Goal: Information Seeking & Learning: Learn about a topic

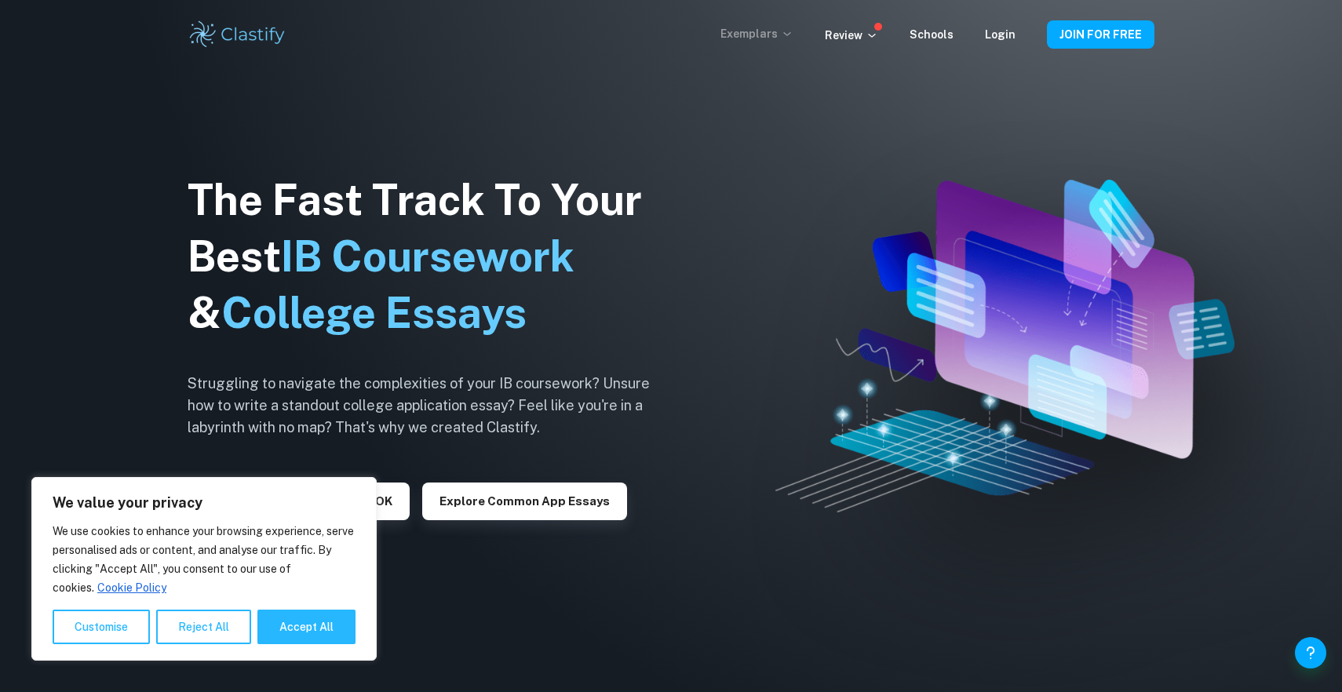
click at [782, 36] on p "Exemplars" at bounding box center [756, 33] width 73 height 17
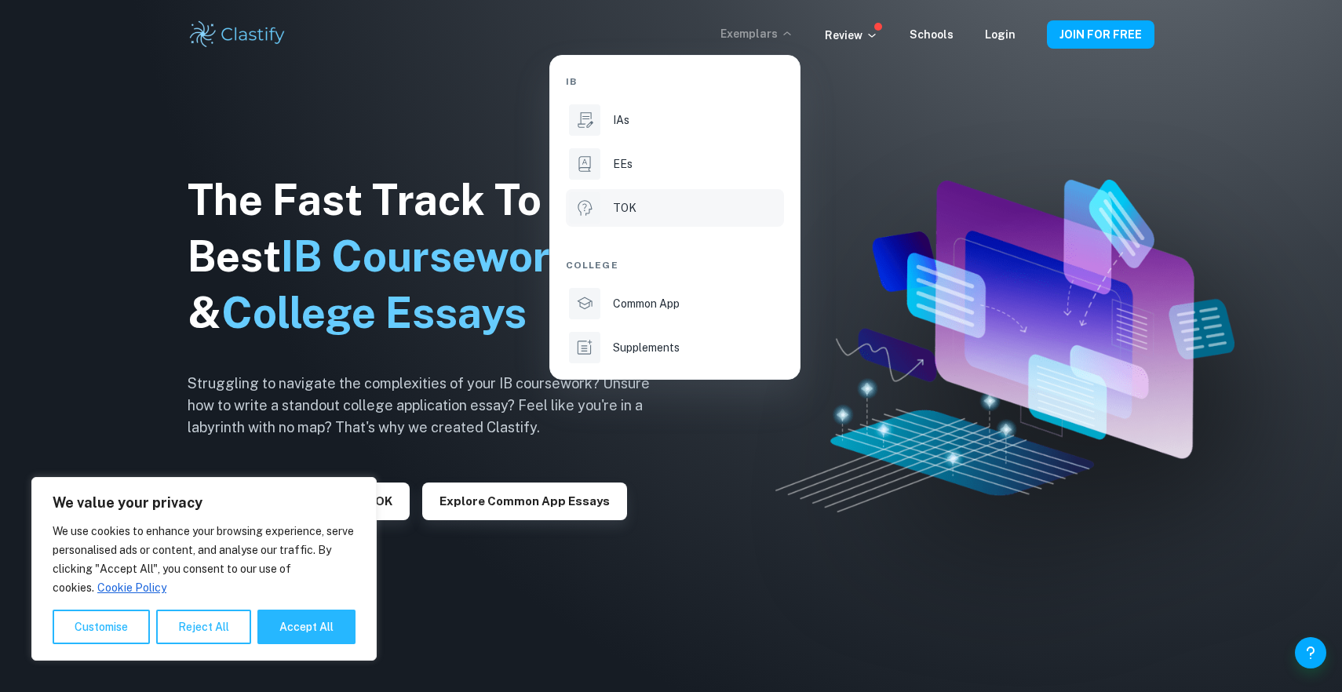
click at [628, 194] on li "TOK" at bounding box center [675, 208] width 218 height 38
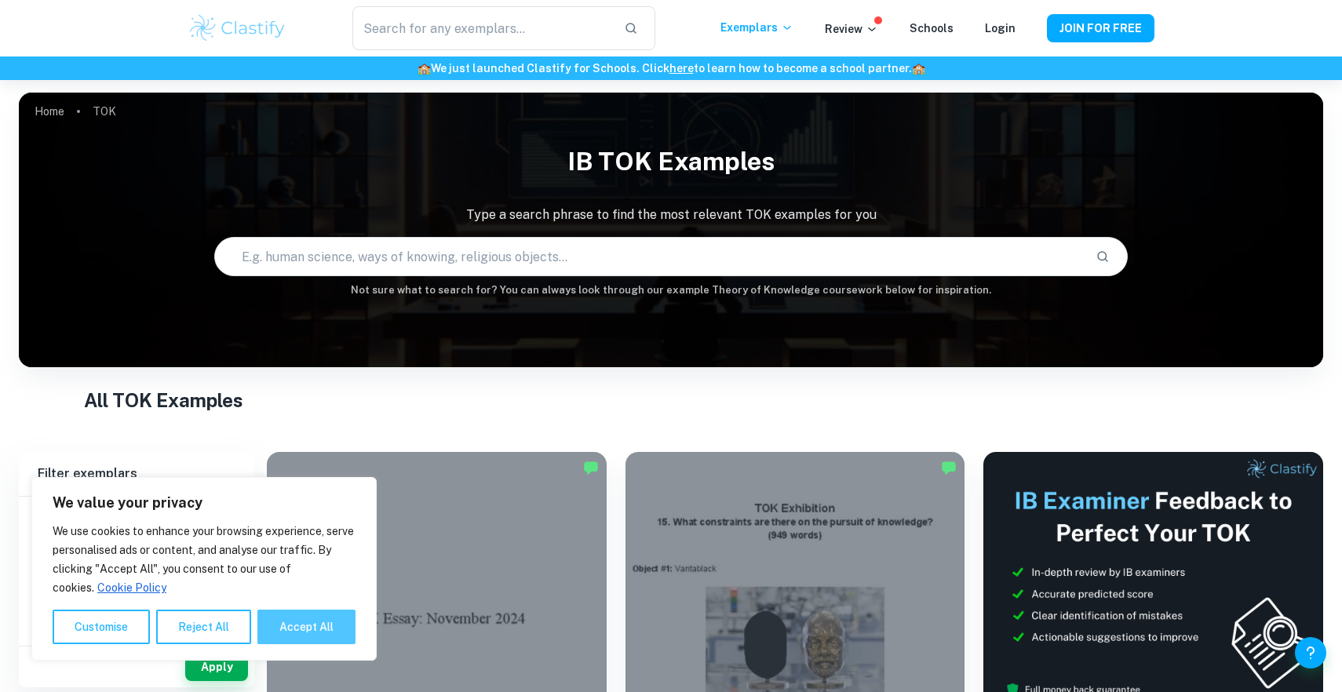
click at [295, 643] on button "Accept All" at bounding box center [306, 627] width 98 height 35
checkbox input "true"
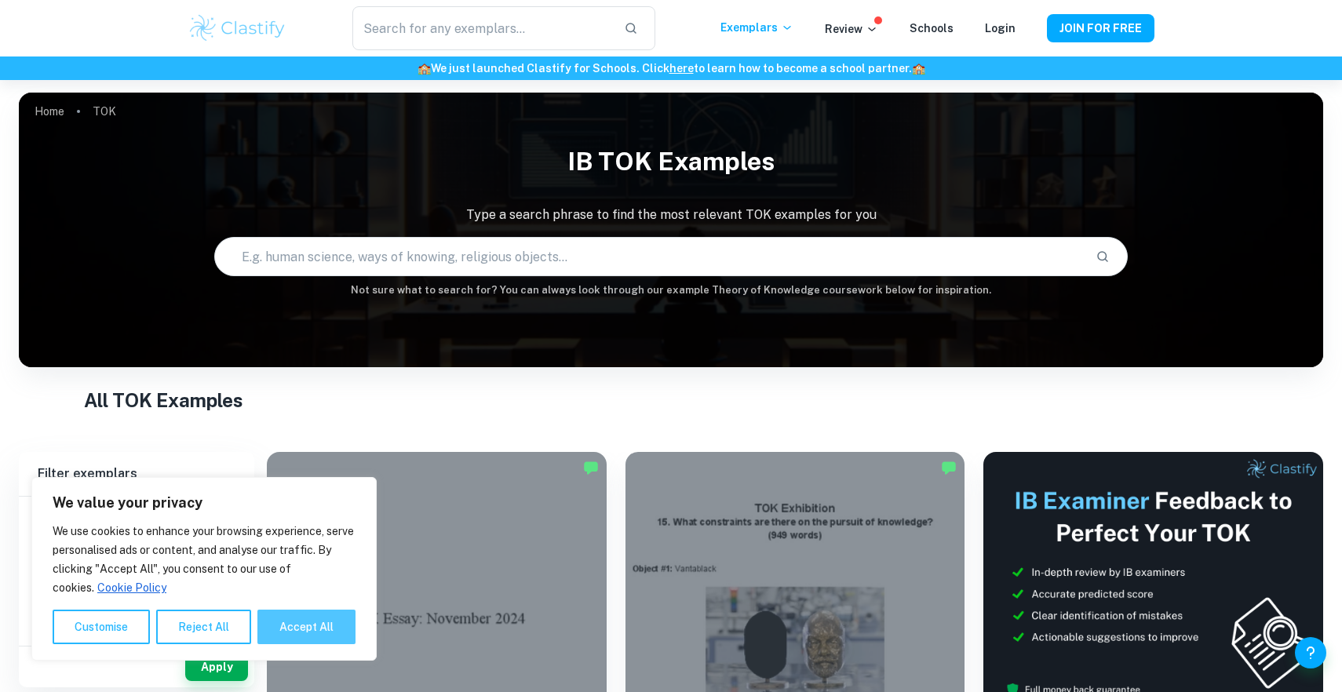
checkbox input "true"
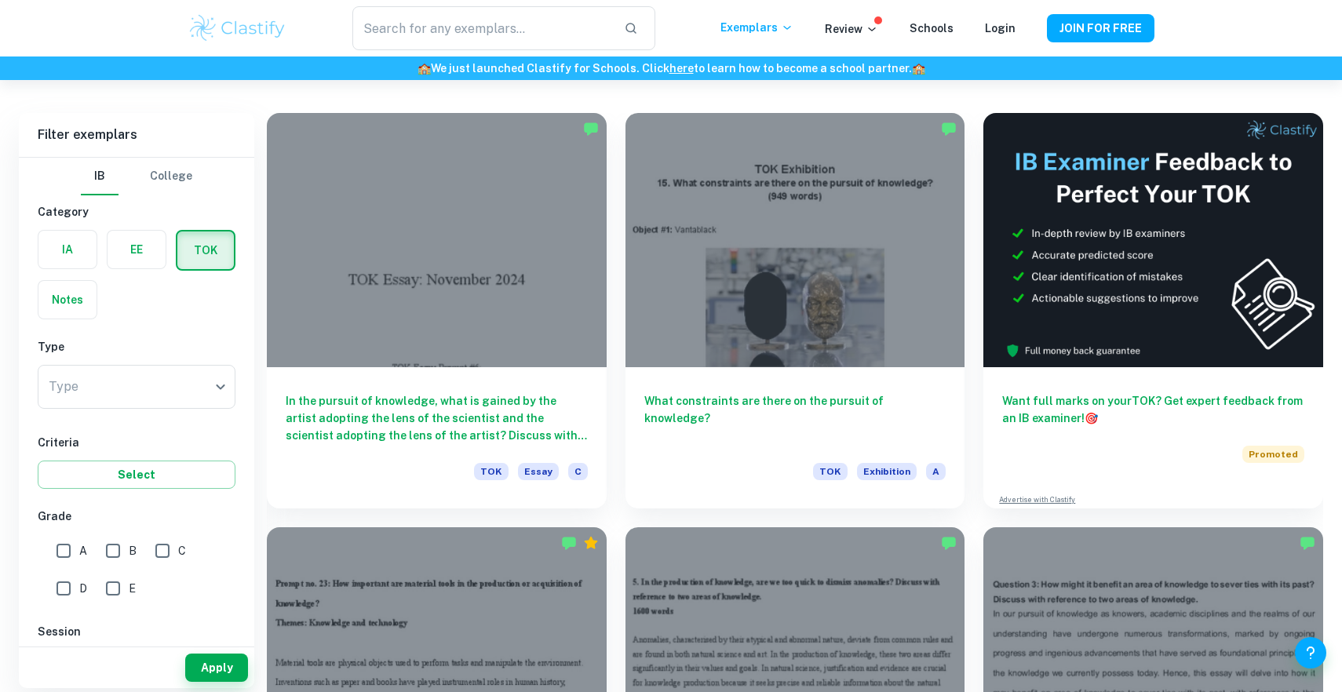
scroll to position [343, 0]
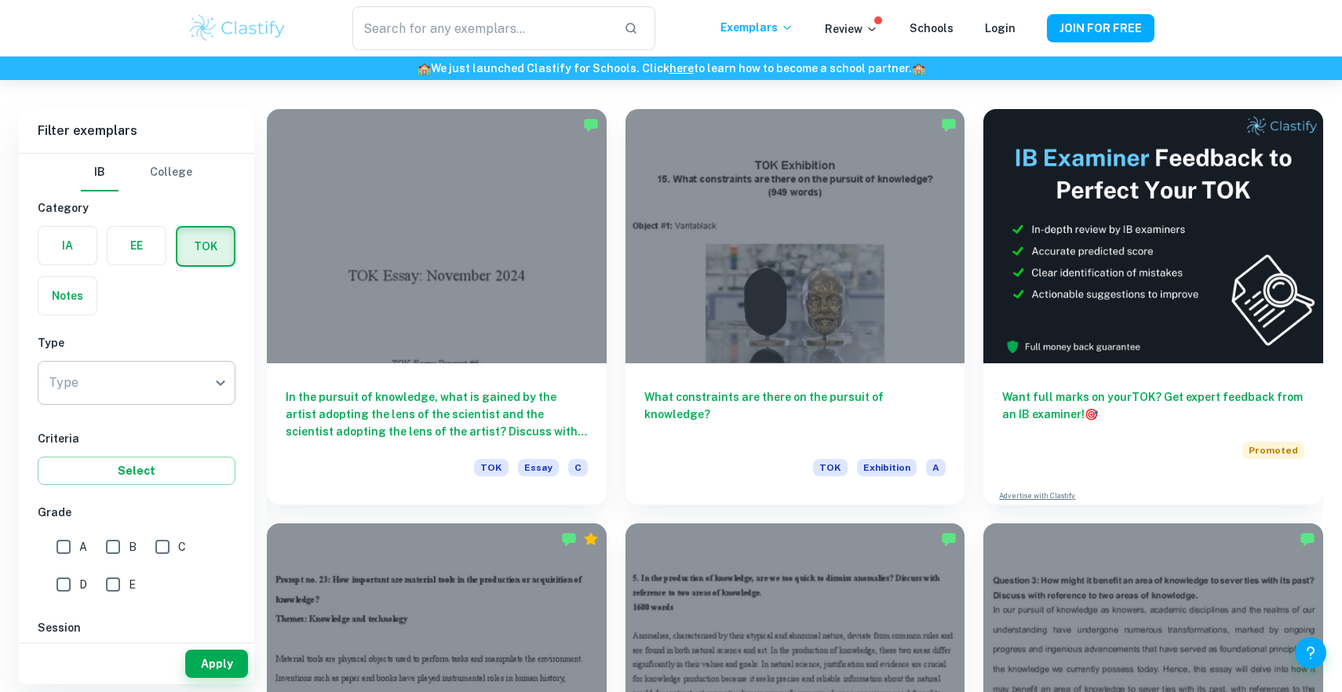
click at [205, 379] on body "We value your privacy We use cookies to enhance your browsing experience, serve…" at bounding box center [671, 83] width 1342 height 692
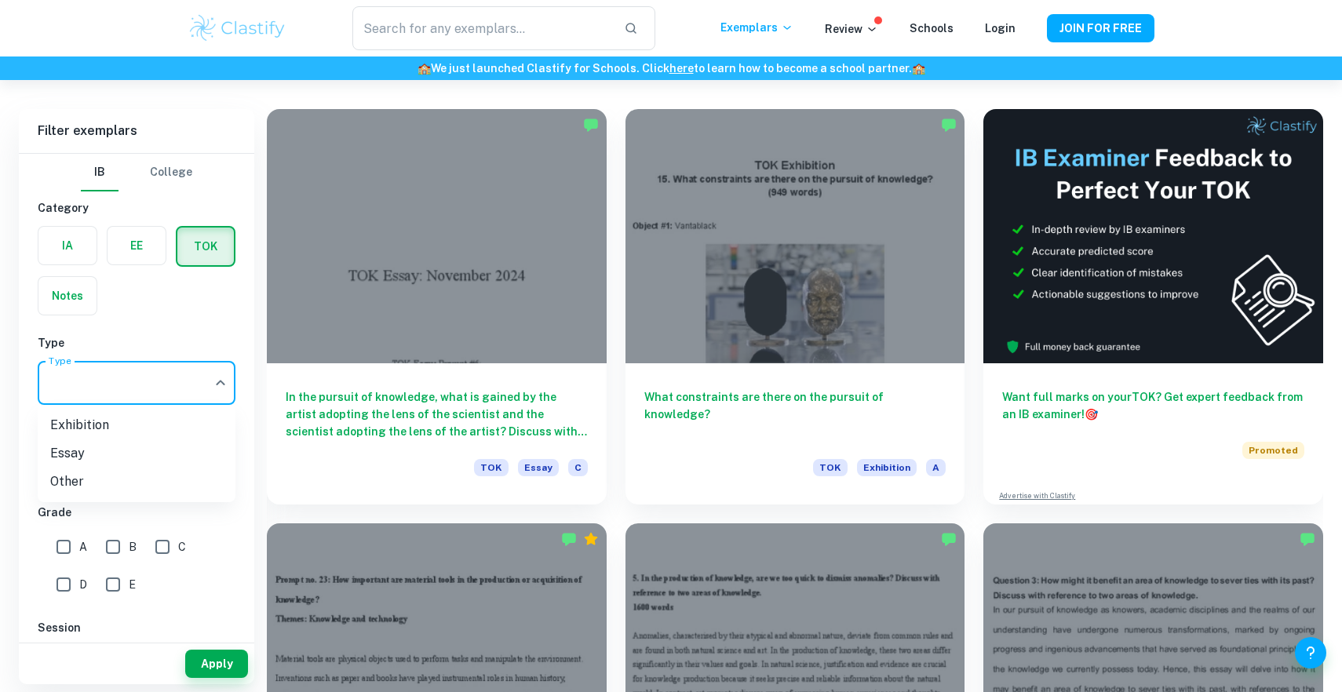
click at [155, 463] on li "Essay" at bounding box center [137, 453] width 198 height 28
type input "Essay"
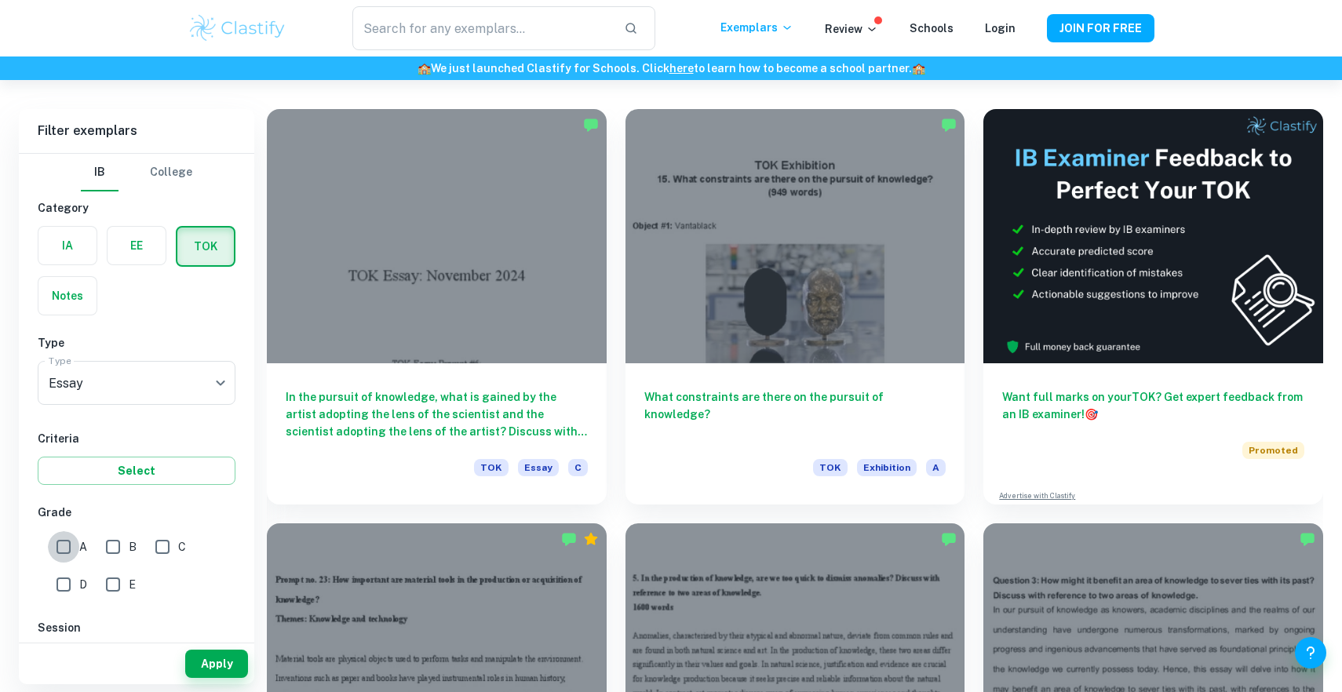
click at [67, 549] on input "A" at bounding box center [63, 546] width 31 height 31
checkbox input "true"
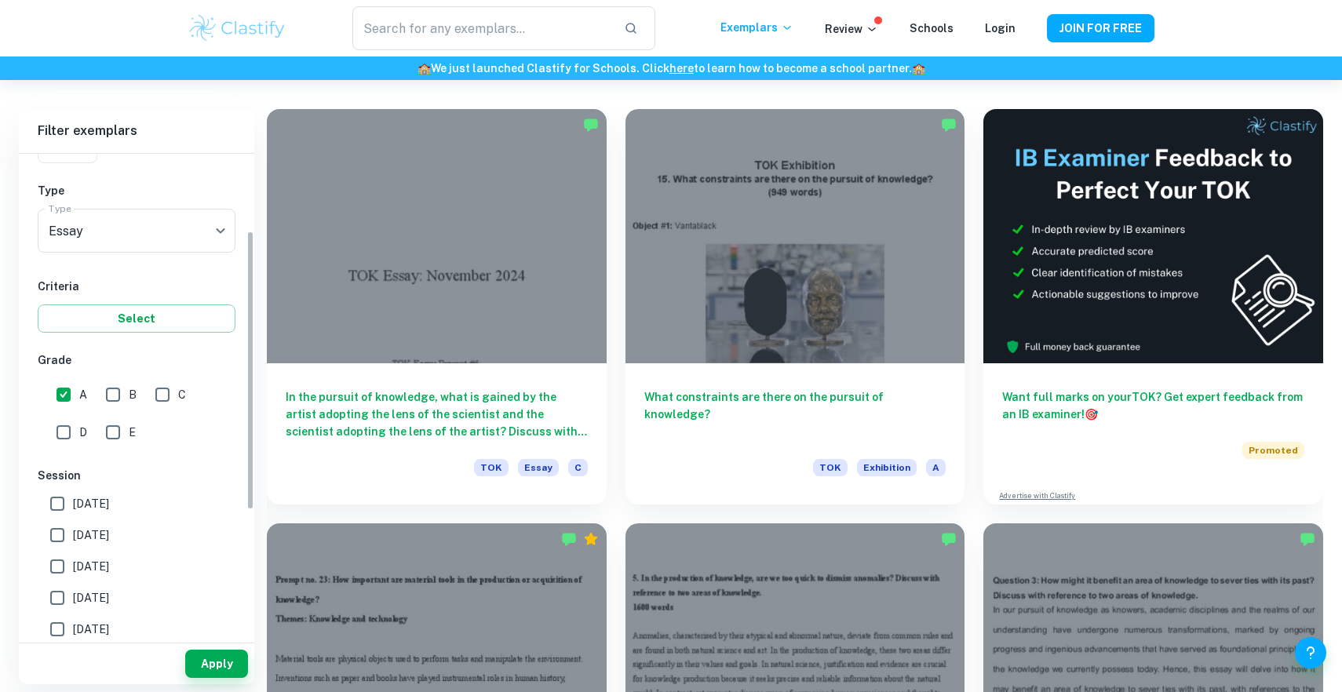
scroll to position [166, 0]
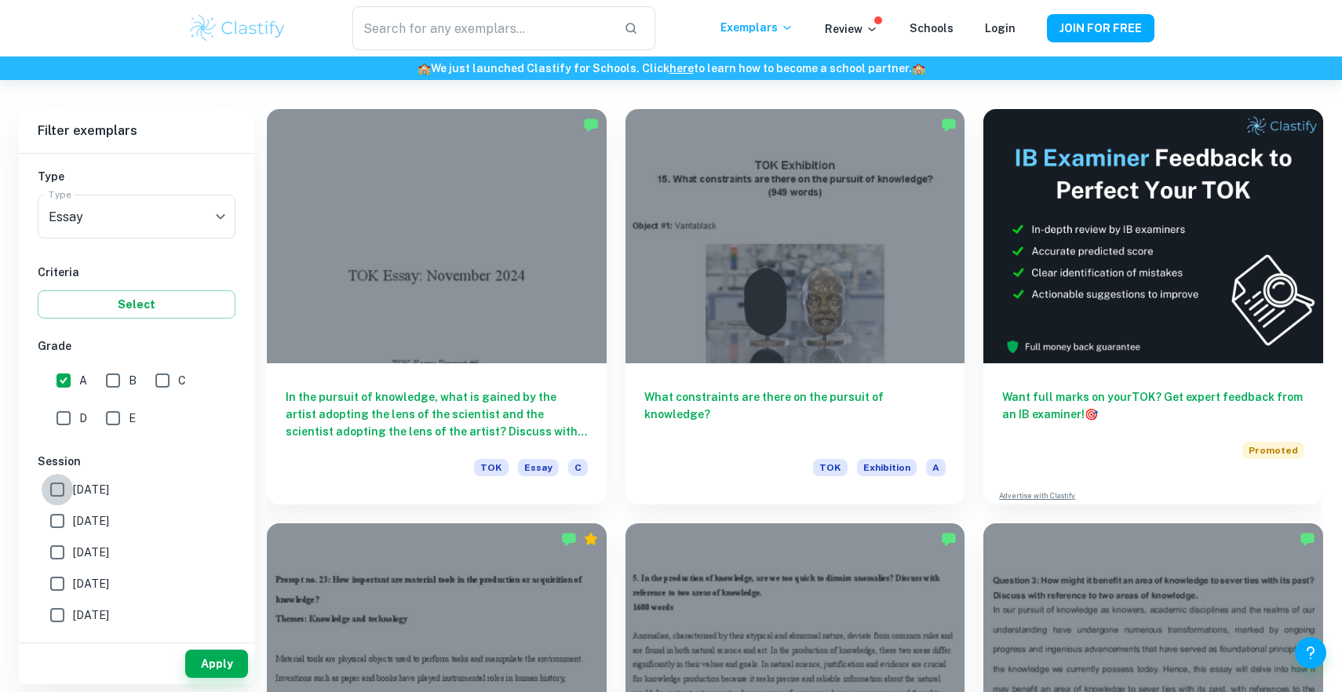
click at [56, 483] on input "[DATE]" at bounding box center [57, 489] width 31 height 31
checkbox input "true"
click at [65, 529] on input "[DATE]" at bounding box center [57, 520] width 31 height 31
checkbox input "true"
click at [64, 554] on input "[DATE]" at bounding box center [57, 552] width 31 height 31
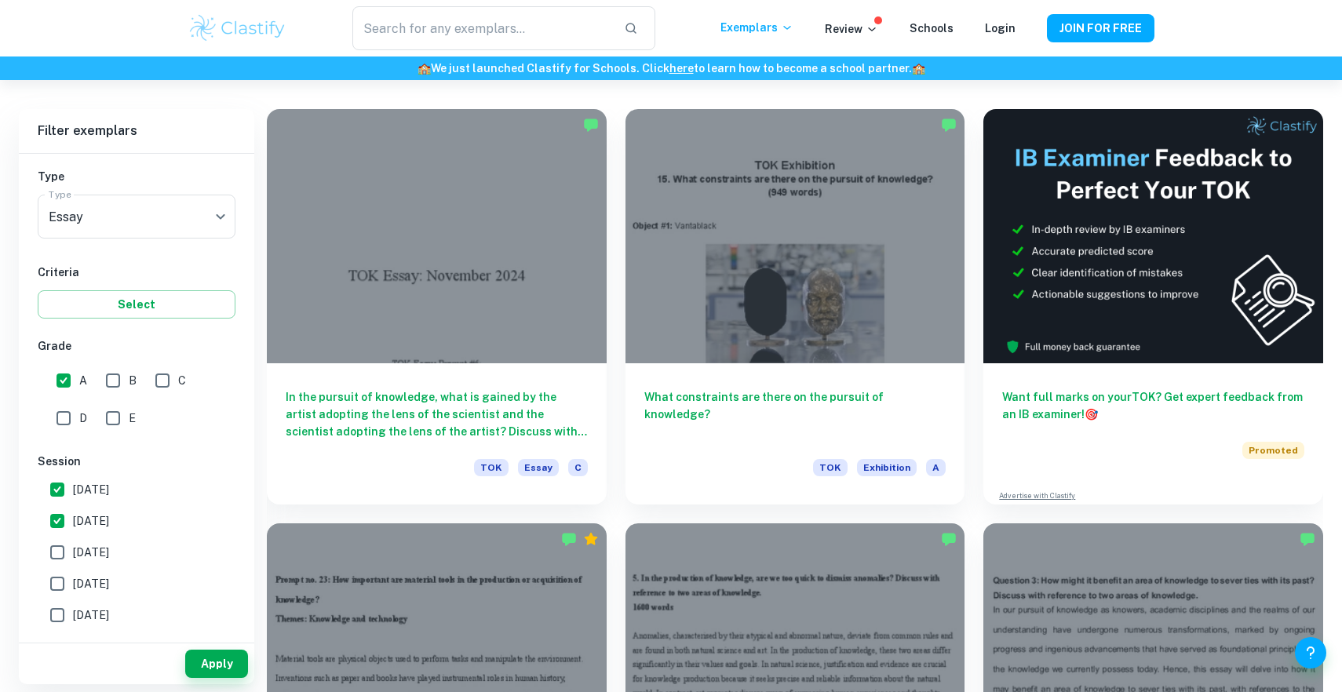
checkbox input "true"
click at [68, 589] on input "[DATE]" at bounding box center [57, 583] width 31 height 31
checkbox input "true"
click at [205, 658] on button "Apply" at bounding box center [216, 664] width 63 height 28
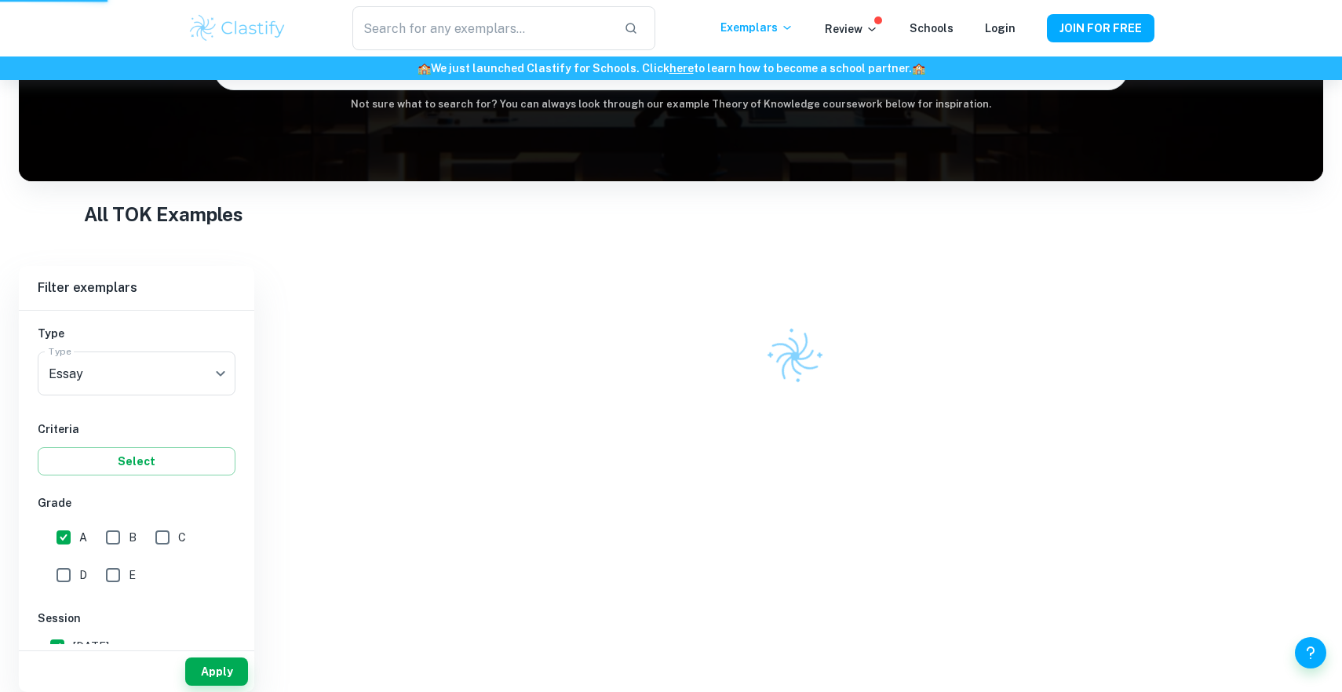
scroll to position [170, 0]
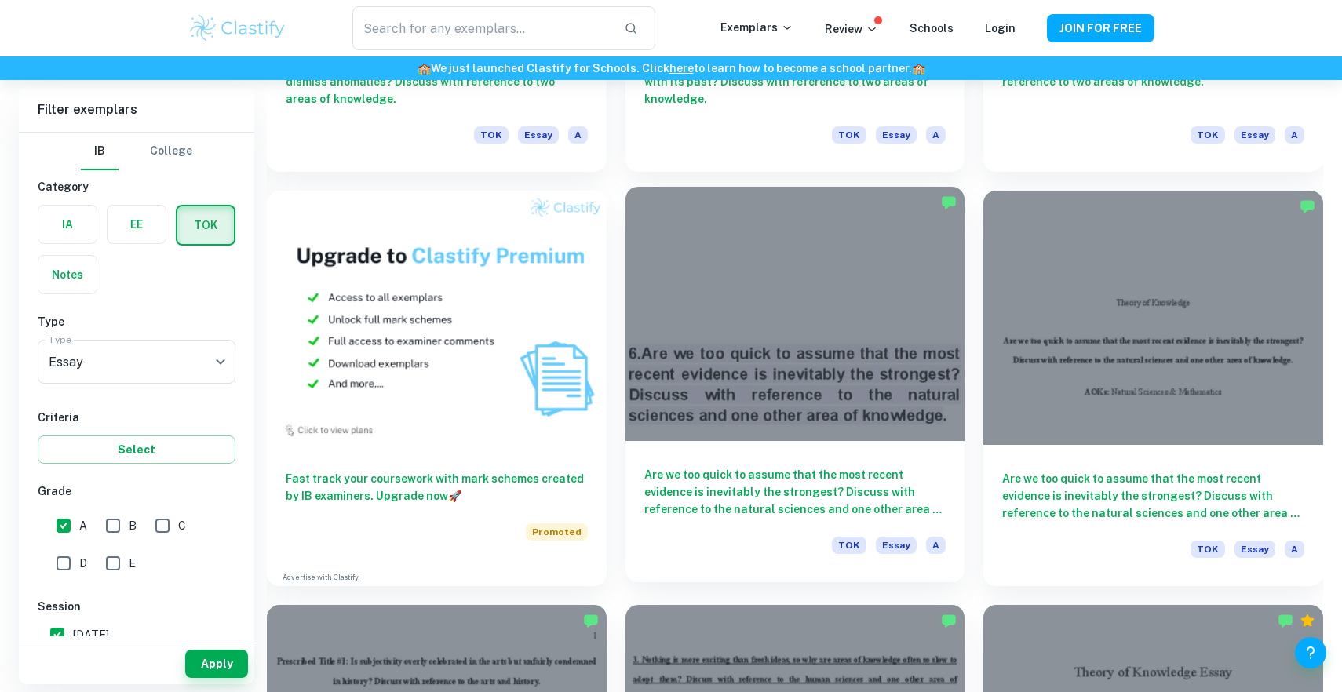
scroll to position [1166, 0]
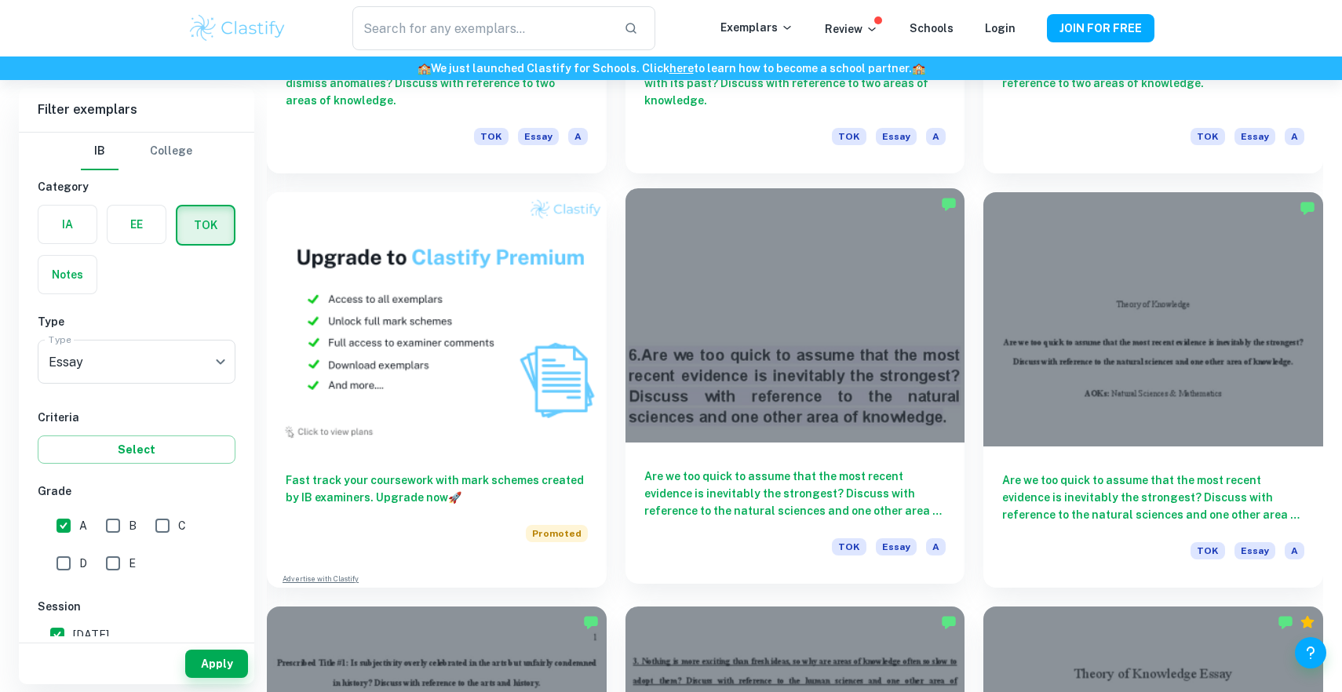
click at [841, 377] on div at bounding box center [795, 315] width 340 height 254
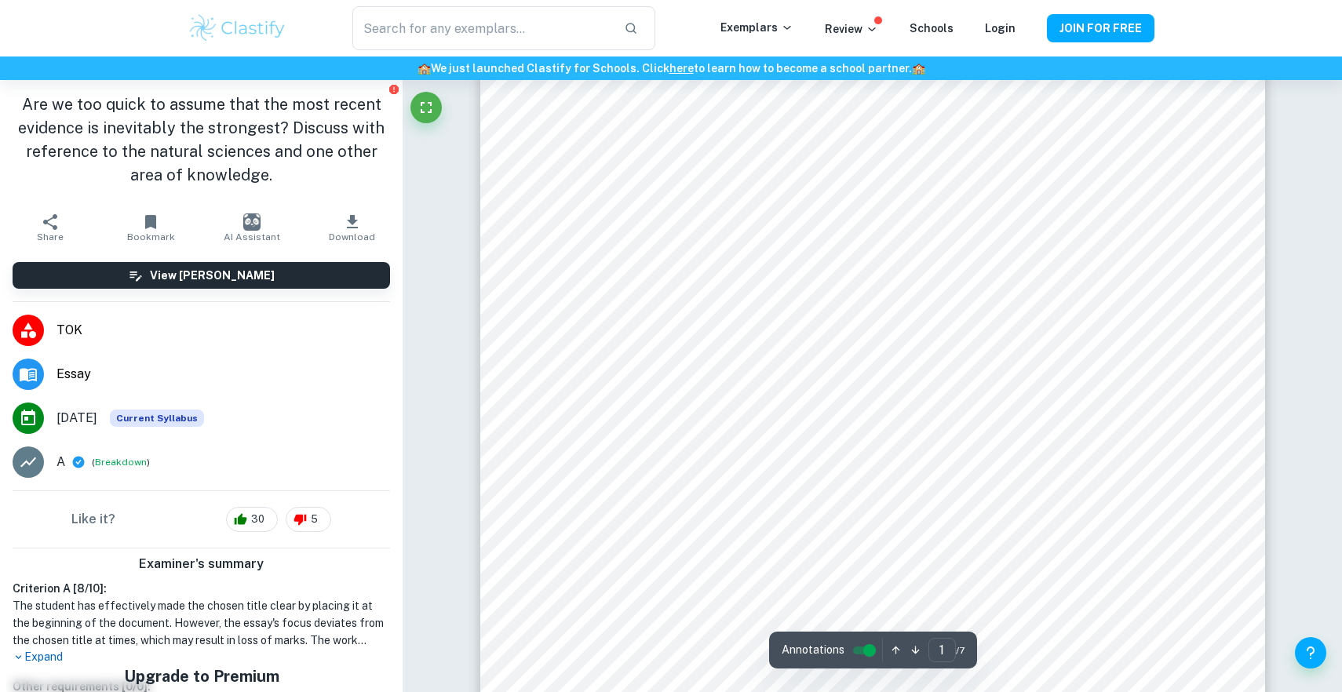
scroll to position [462, 0]
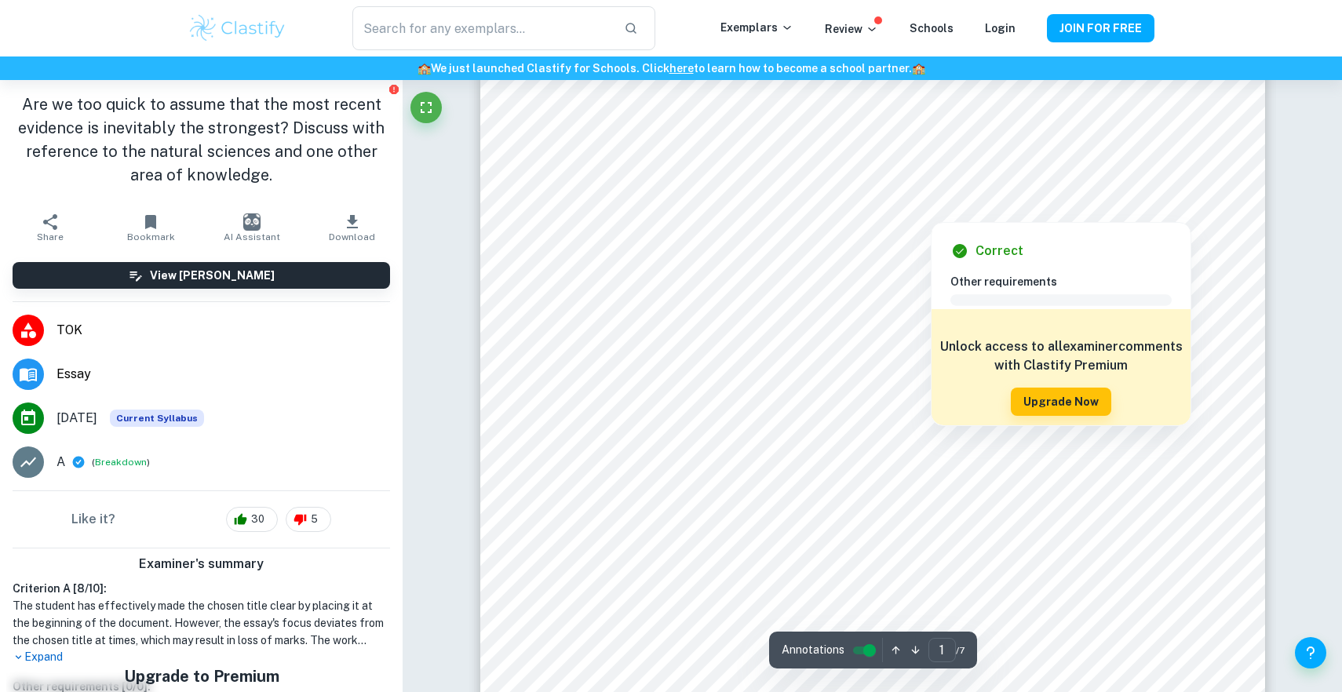
click at [929, 206] on div at bounding box center [931, 207] width 47 height 24
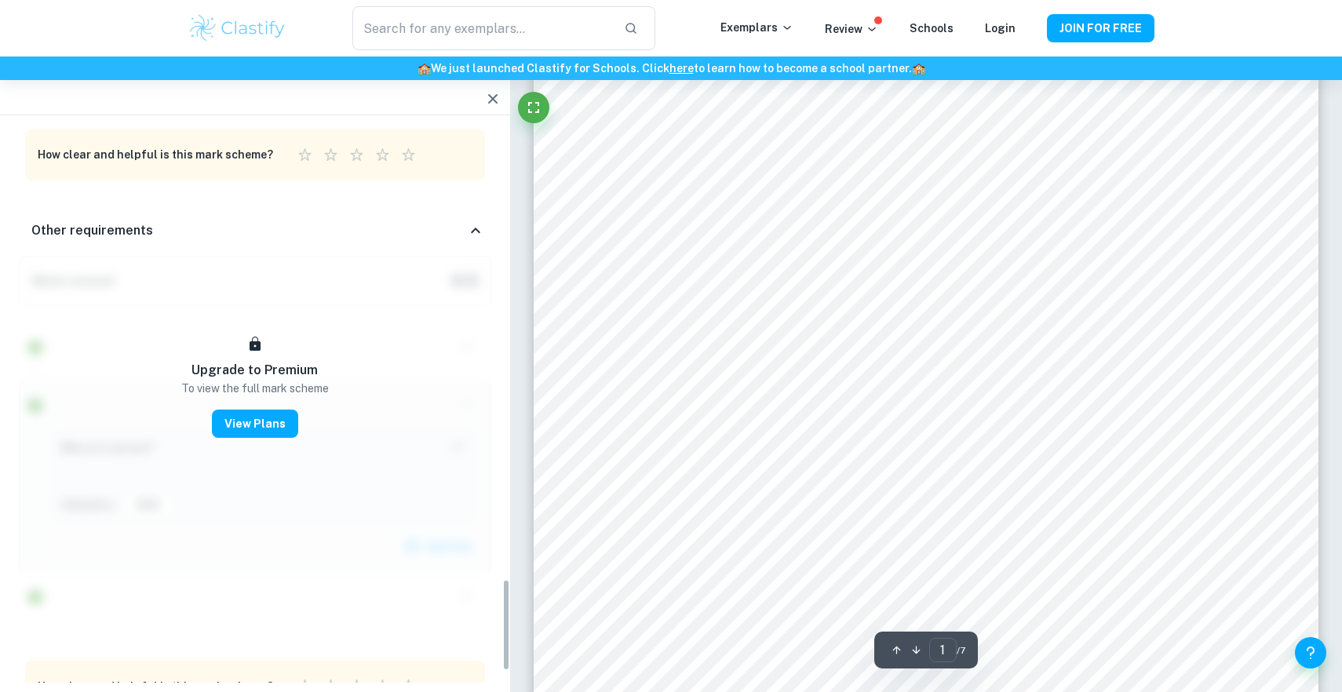
scroll to position [2749, 0]
click at [495, 86] on button "button" at bounding box center [492, 98] width 31 height 31
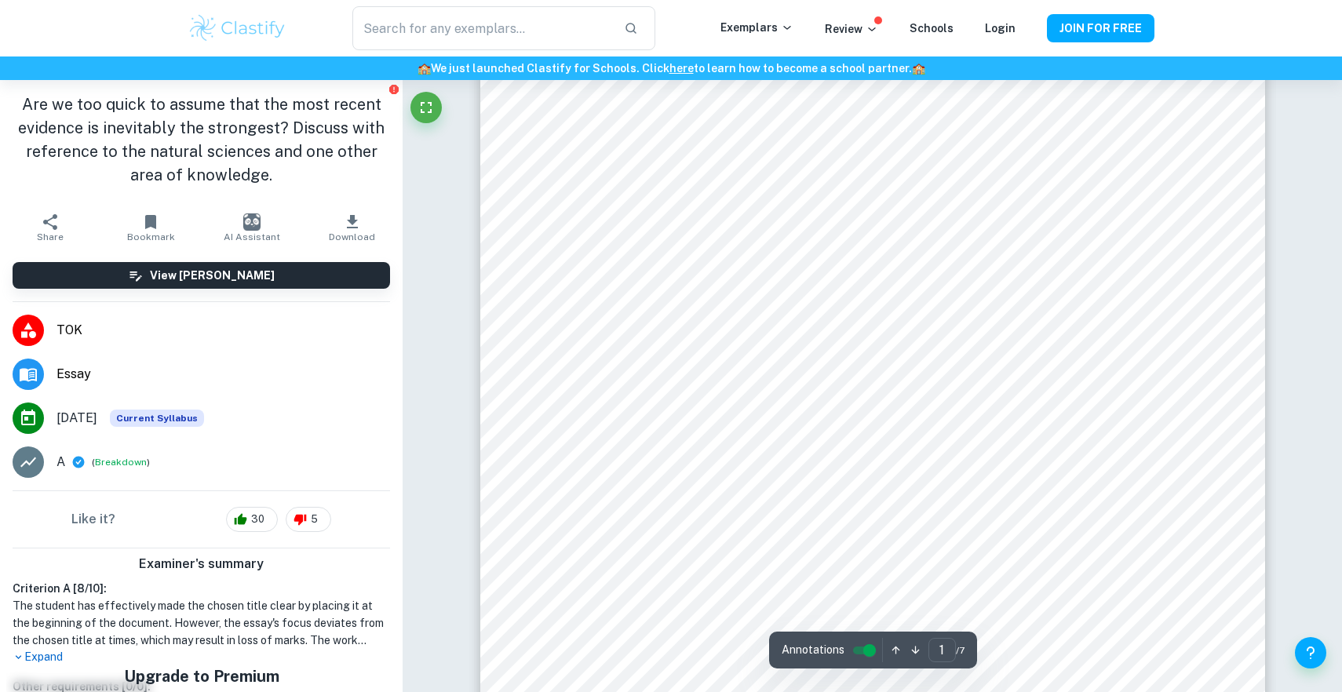
scroll to position [435, 0]
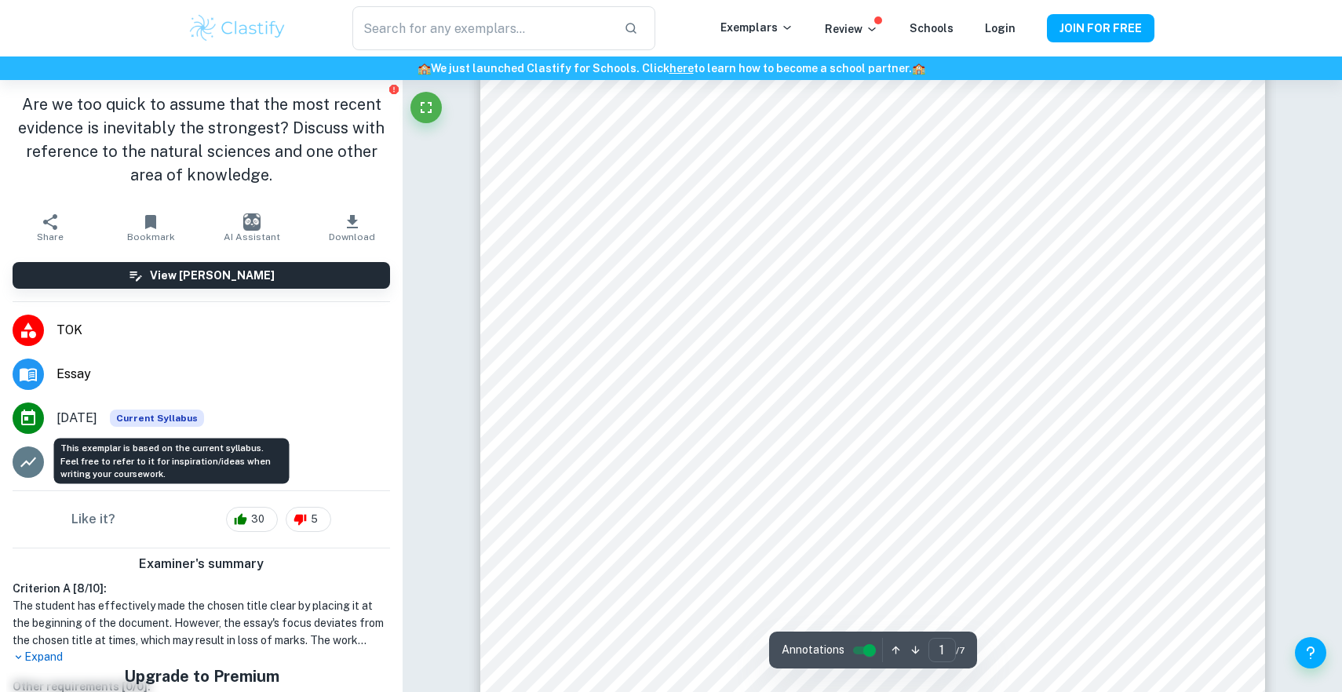
click at [166, 414] on span "Current Syllabus" at bounding box center [157, 418] width 94 height 17
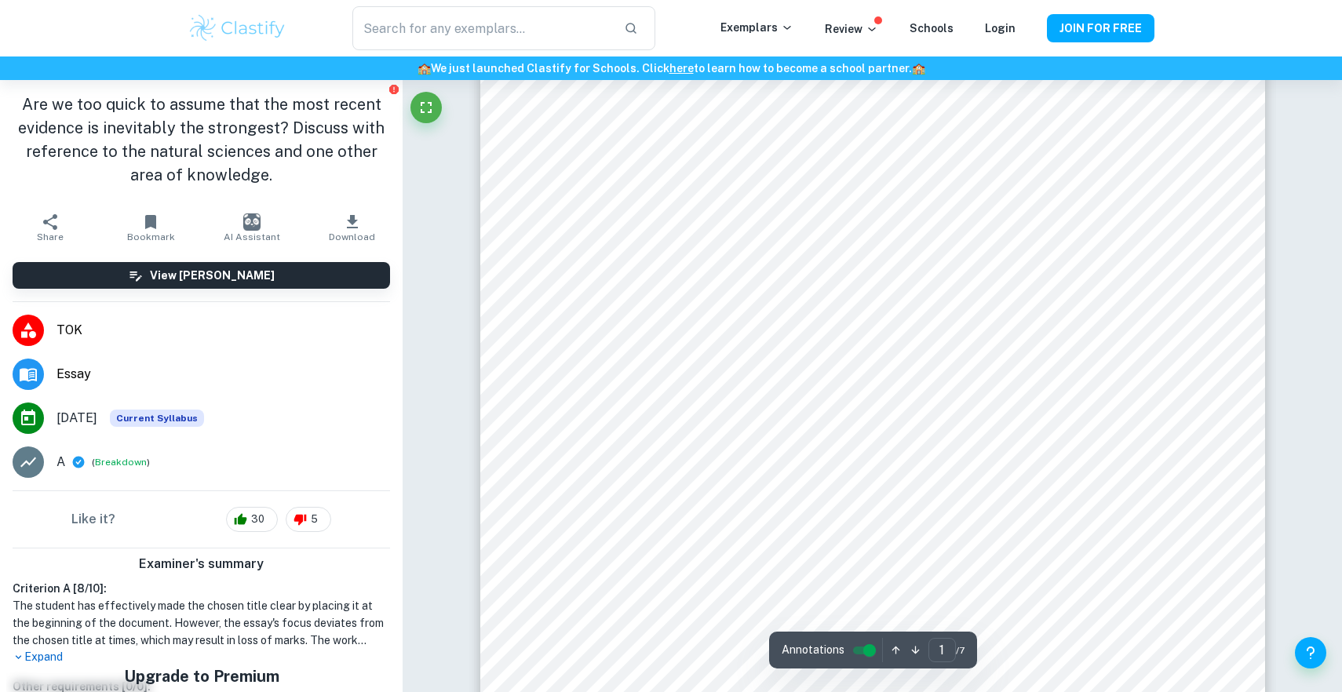
scroll to position [150, 0]
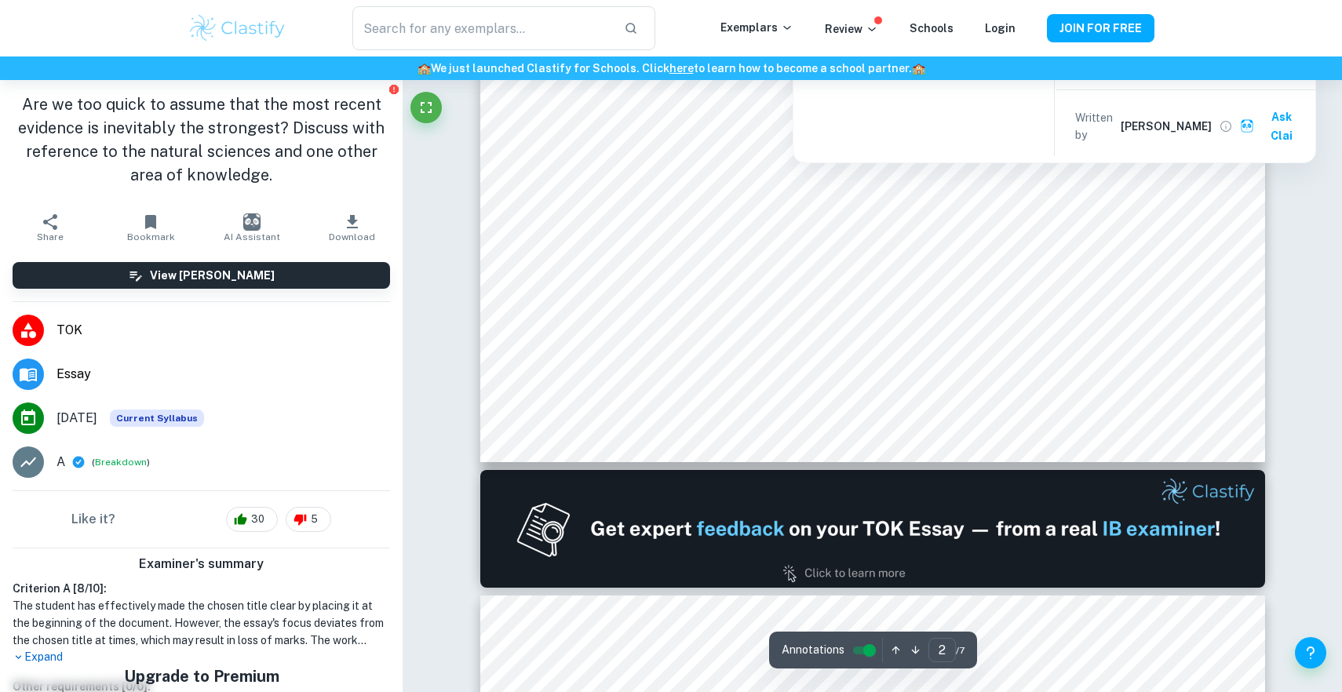
type input "1"
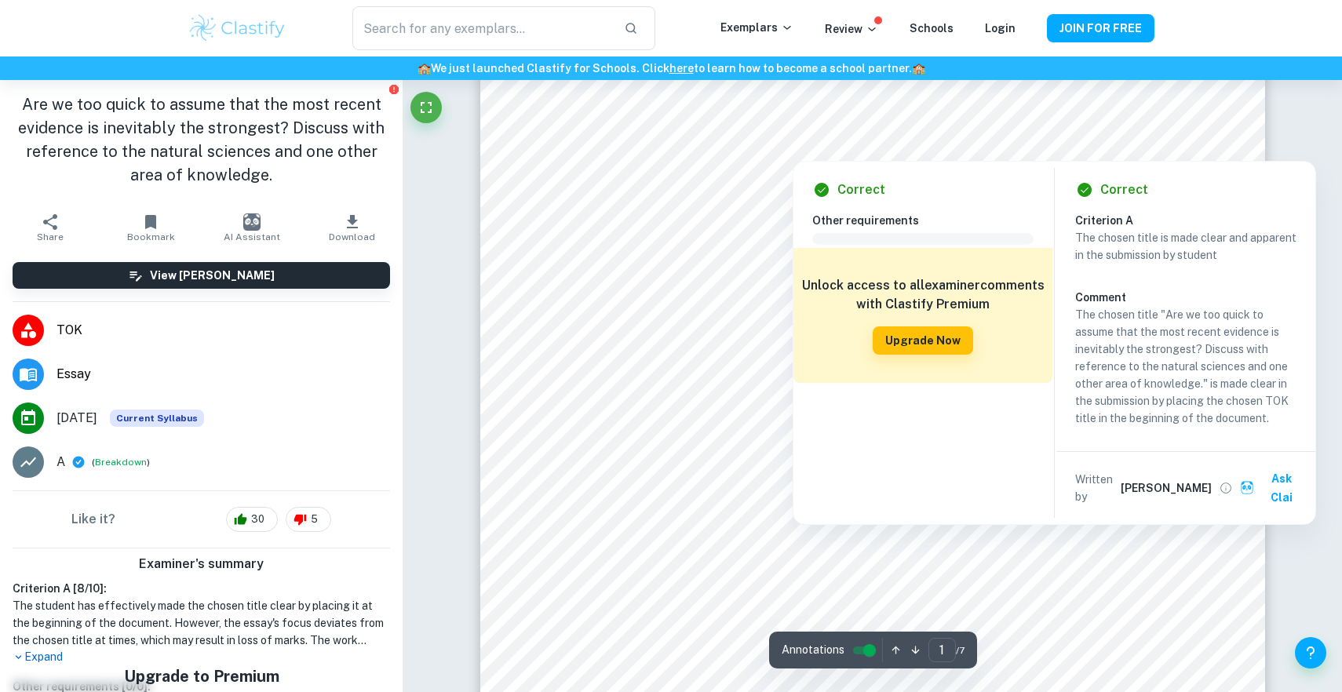
scroll to position [115, 0]
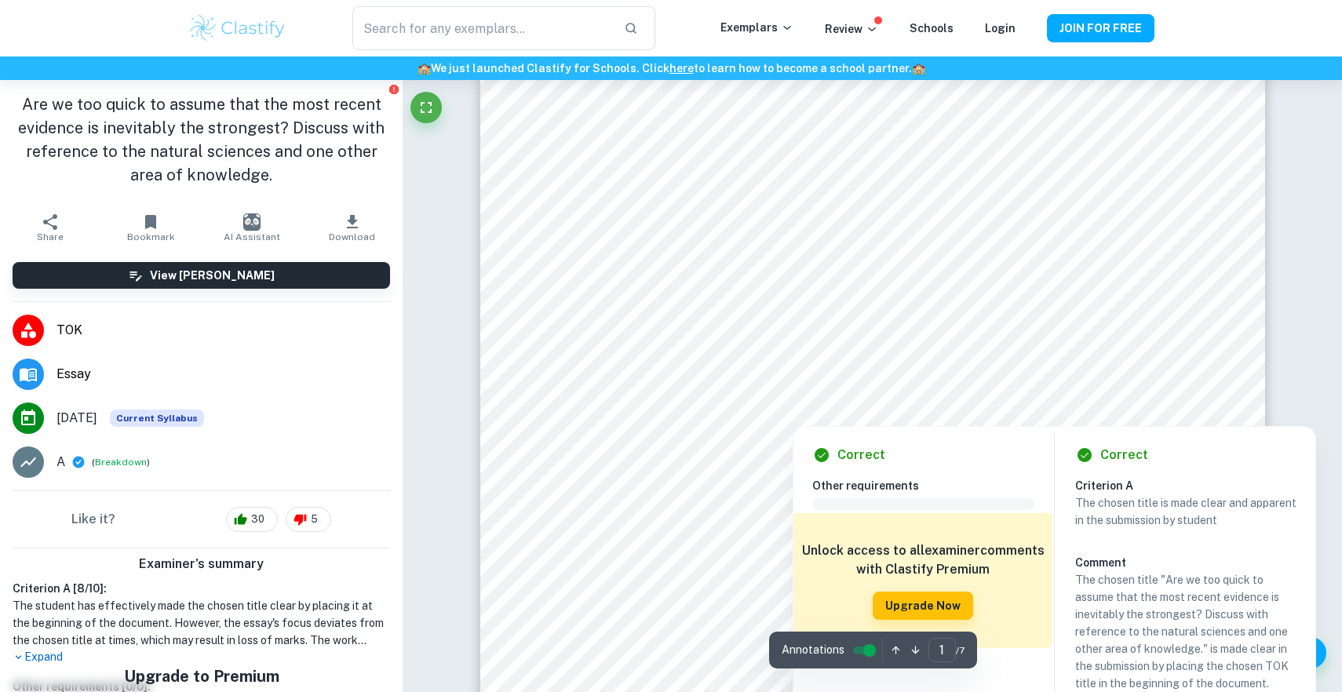
click at [702, 292] on div at bounding box center [871, 295] width 617 height 40
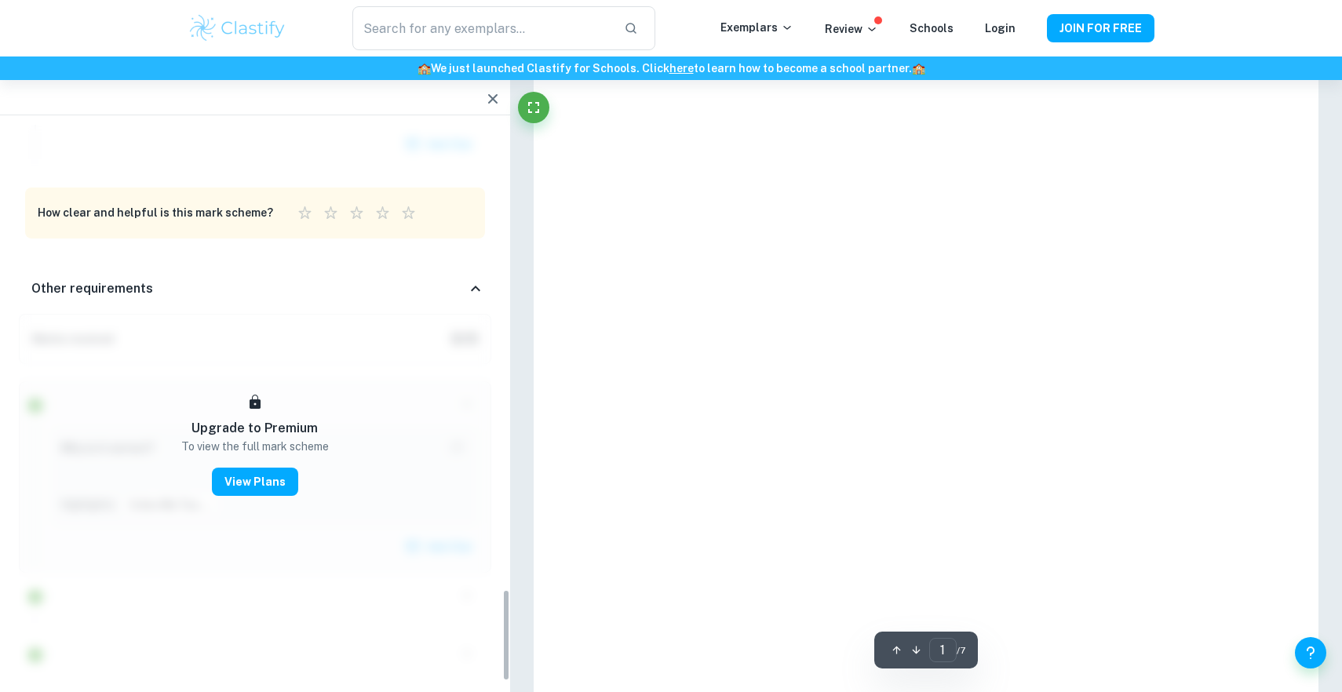
scroll to position [2691, 0]
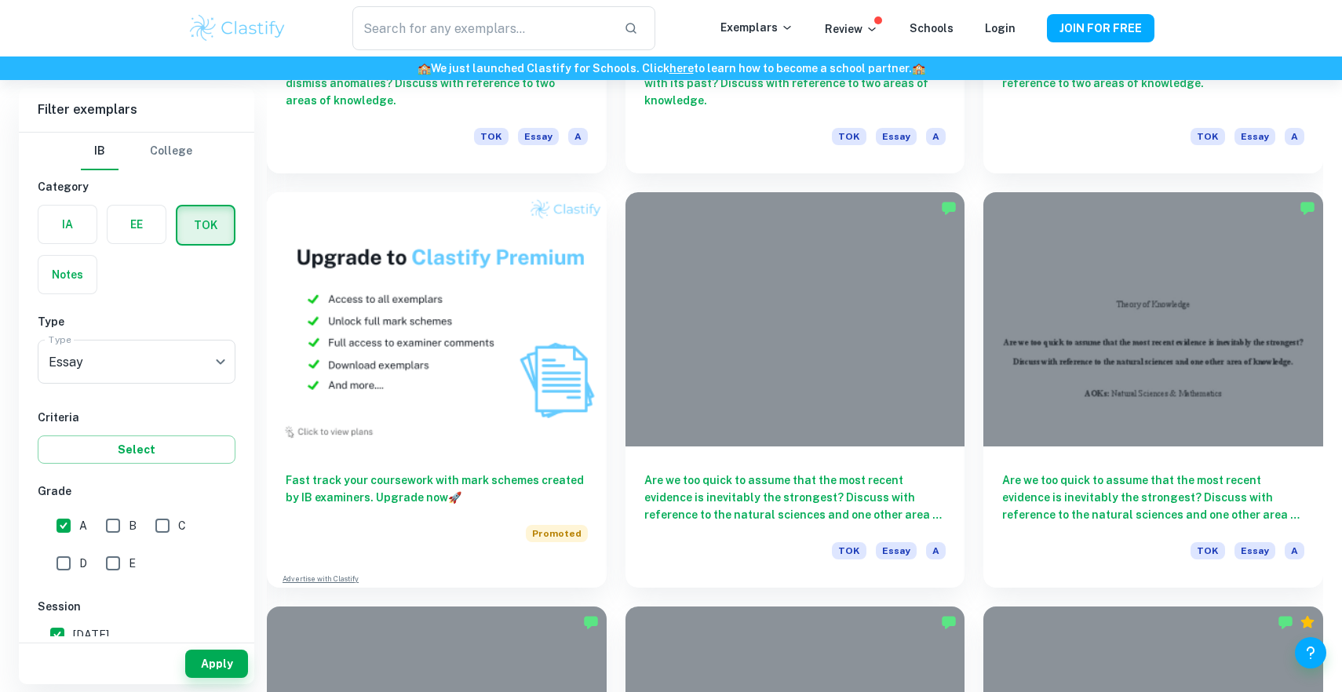
scroll to position [751, 0]
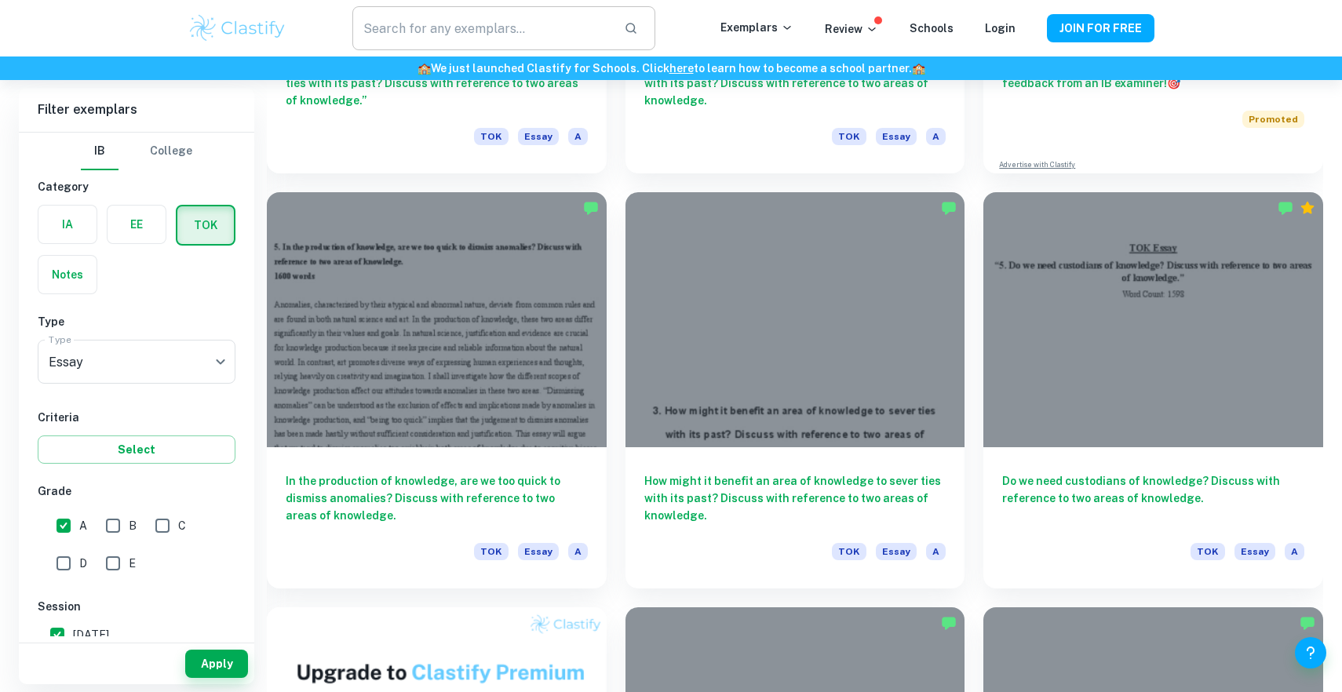
click at [537, 9] on input "text" at bounding box center [481, 28] width 259 height 44
paste input ""Is our most revered knowledge more fragile than we assume it to be?""
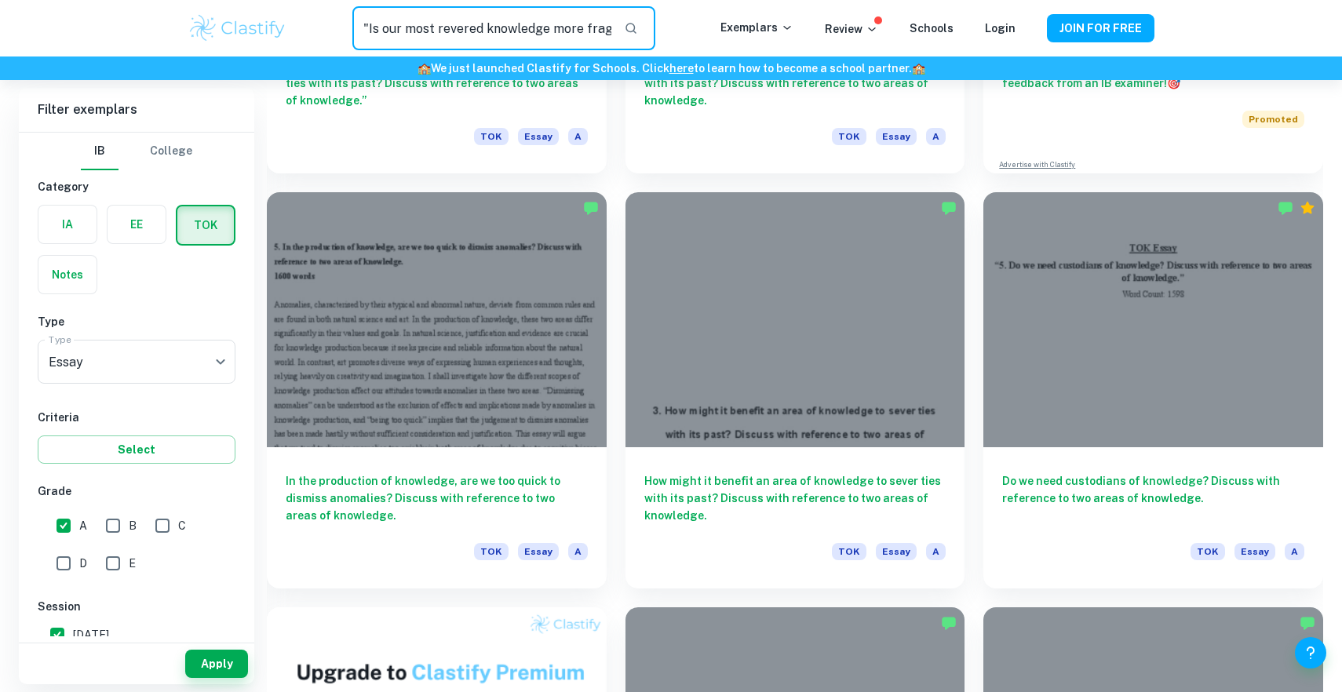
scroll to position [0, 155]
type input ""Is our most revered knowledge more fragile than we assume it to be?""
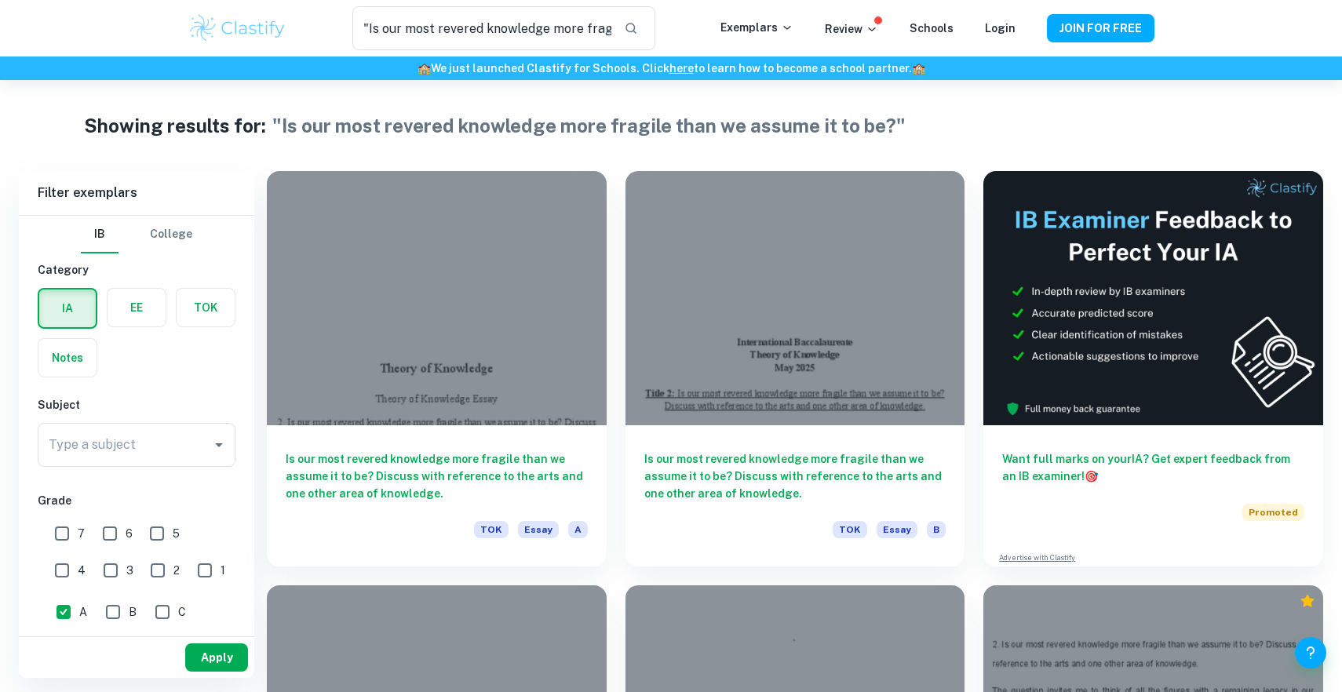
click at [204, 655] on button "Apply" at bounding box center [216, 658] width 63 height 28
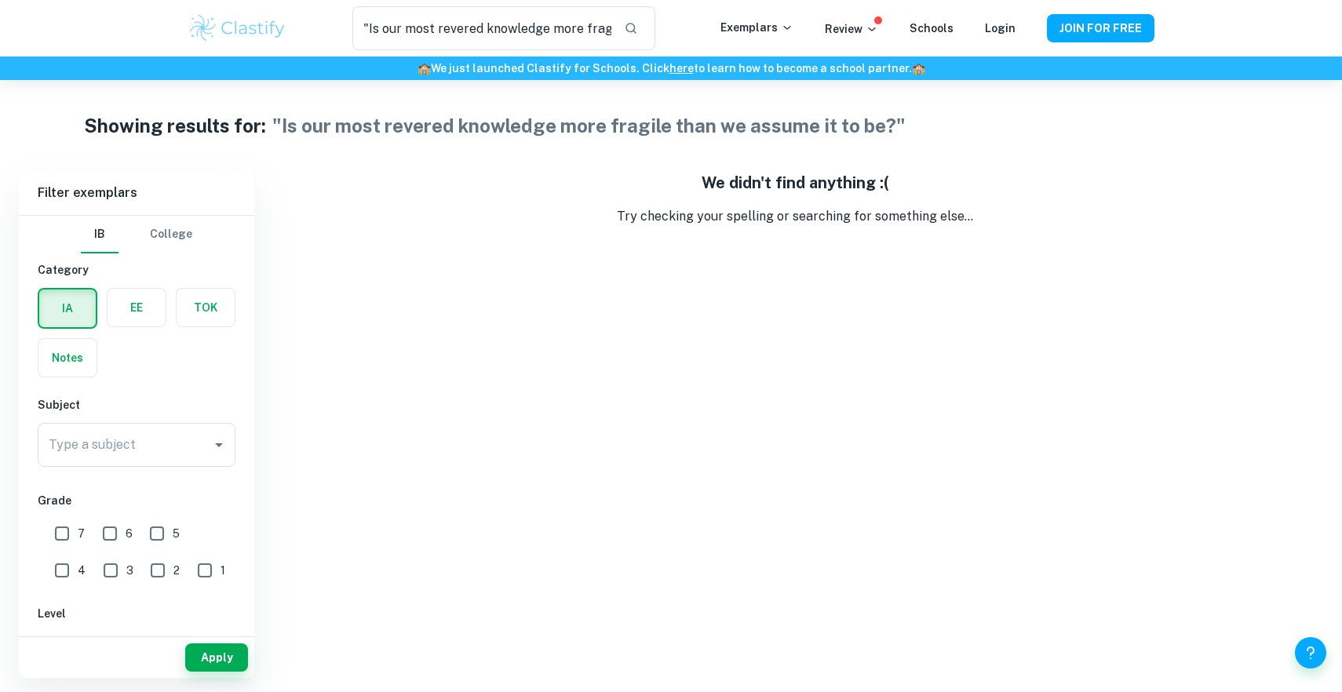
click at [126, 297] on label "button" at bounding box center [137, 308] width 58 height 38
click at [0, 0] on input "radio" at bounding box center [0, 0] width 0 height 0
click at [181, 303] on label "button" at bounding box center [206, 308] width 58 height 38
click at [0, 0] on input "radio" at bounding box center [0, 0] width 0 height 0
click at [78, 460] on body "We value your privacy We use cookies to enhance your browsing experience, serve…" at bounding box center [671, 426] width 1342 height 692
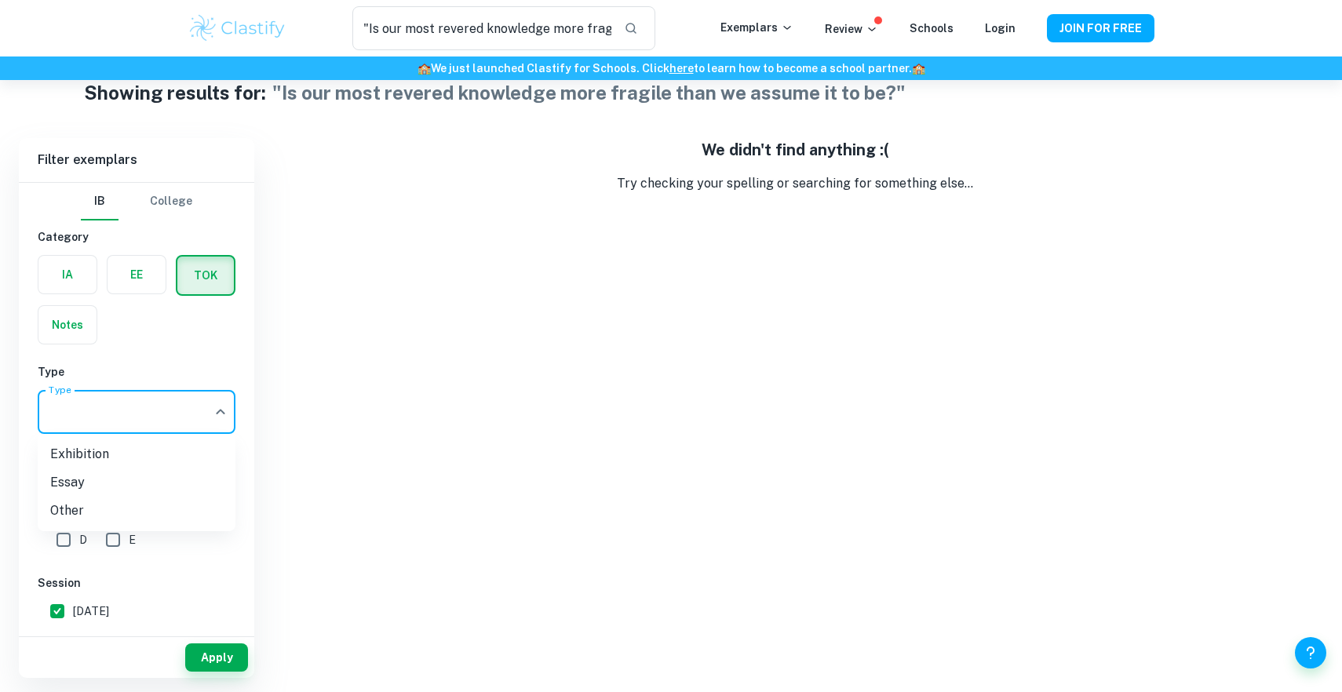
scroll to position [36, 0]
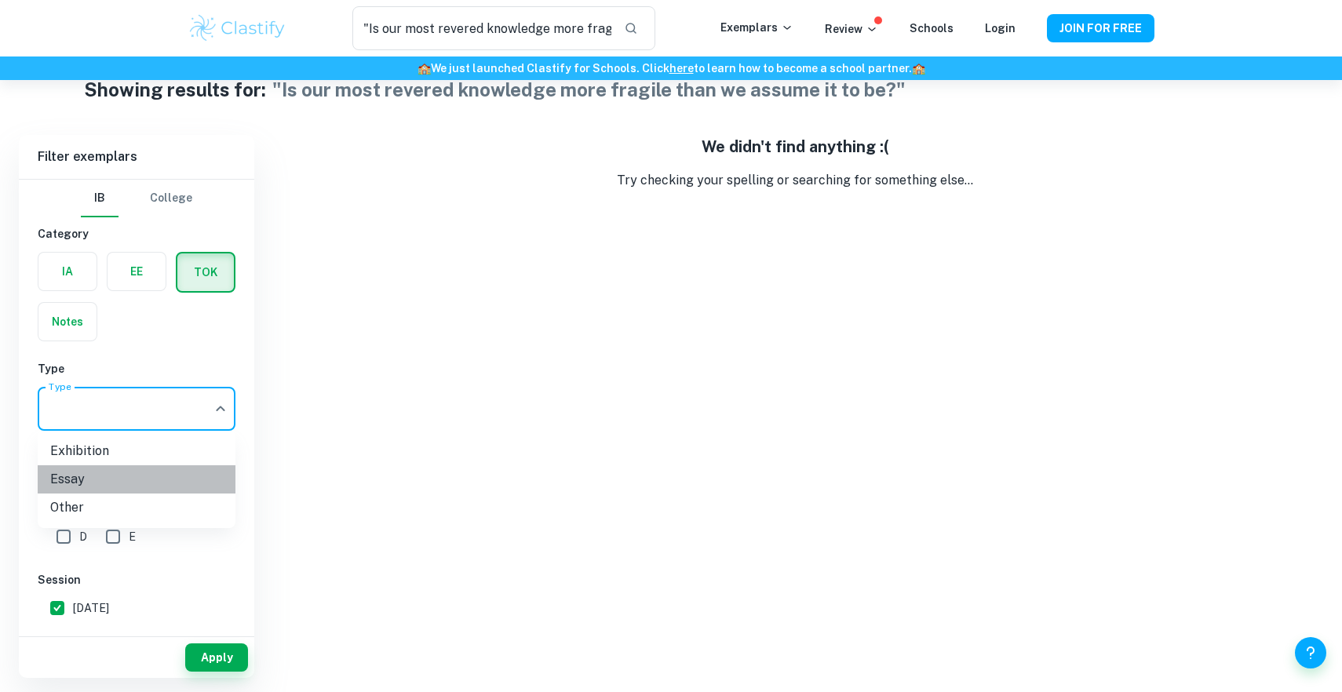
click at [105, 476] on li "Essay" at bounding box center [137, 479] width 198 height 28
type input "Essay"
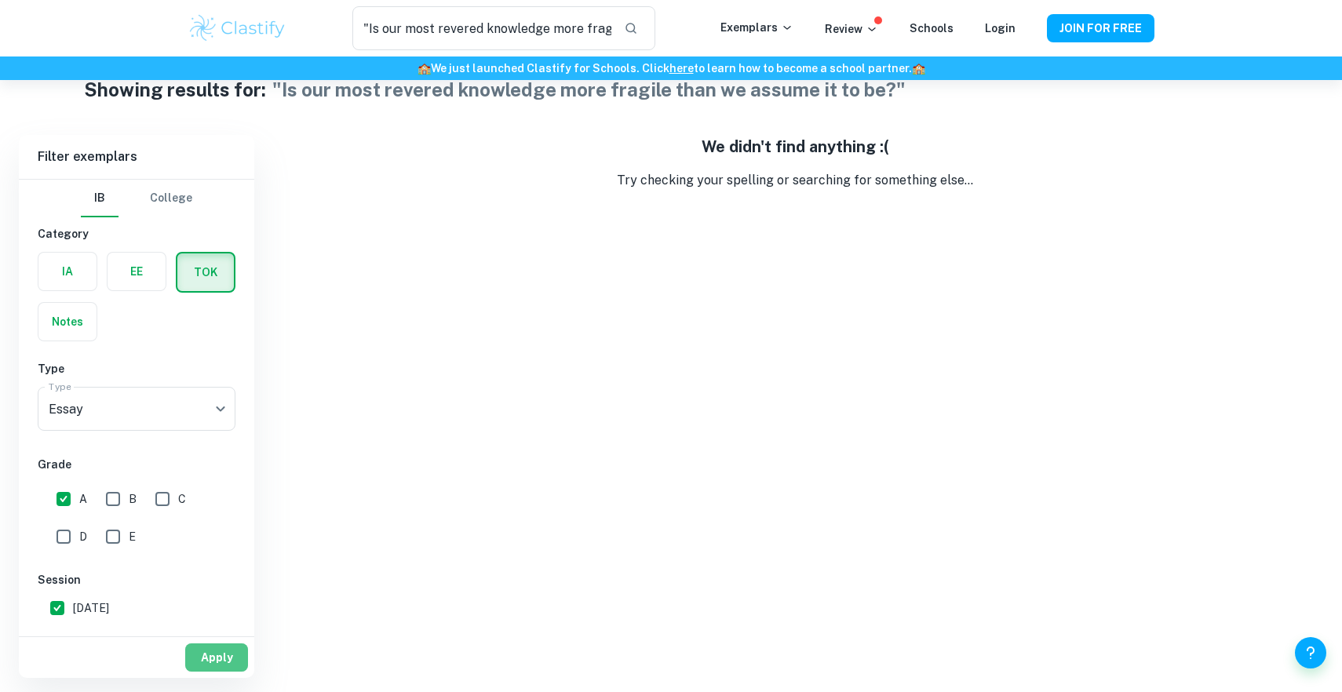
click at [207, 669] on button "Apply" at bounding box center [216, 658] width 63 height 28
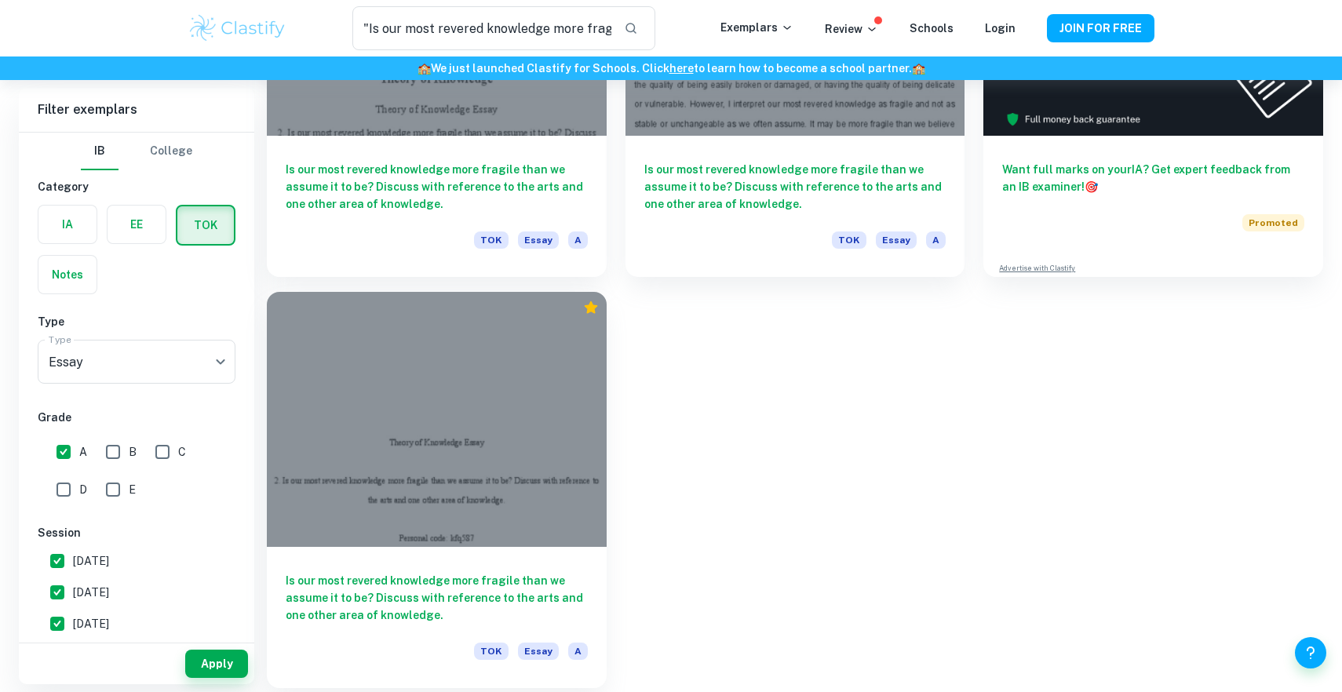
scroll to position [0, 0]
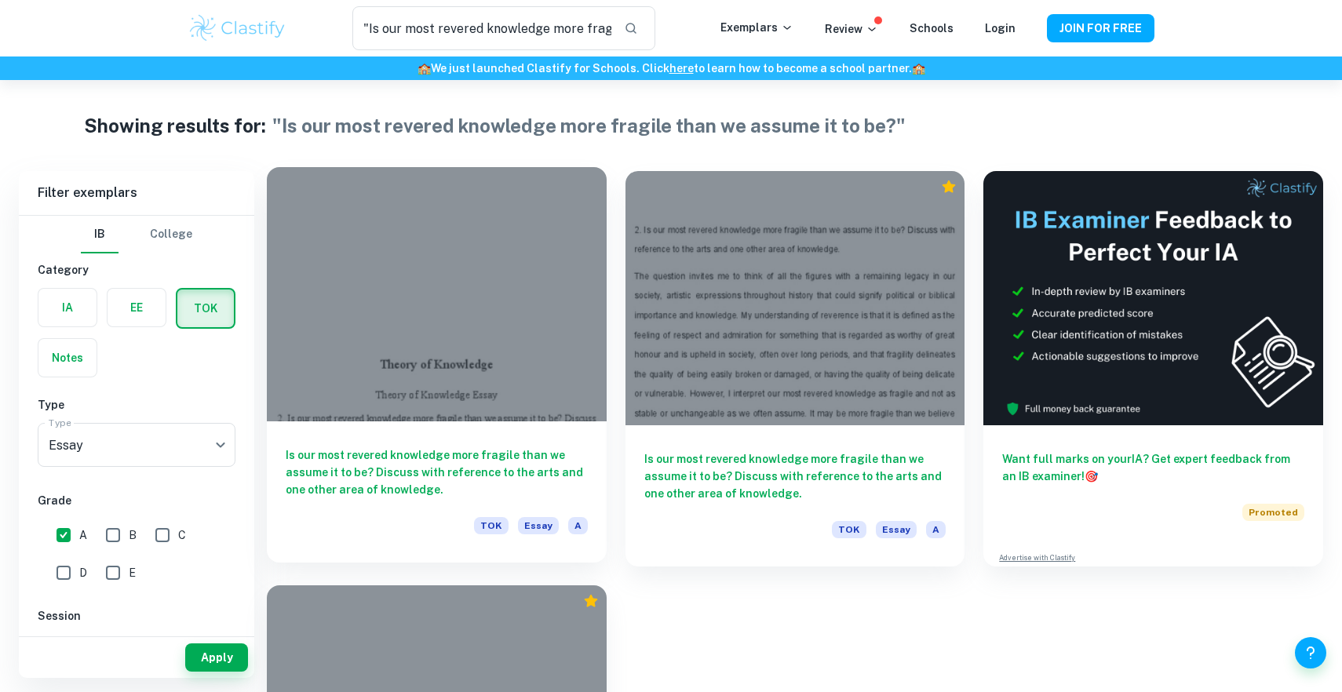
click at [381, 270] on div at bounding box center [437, 294] width 340 height 254
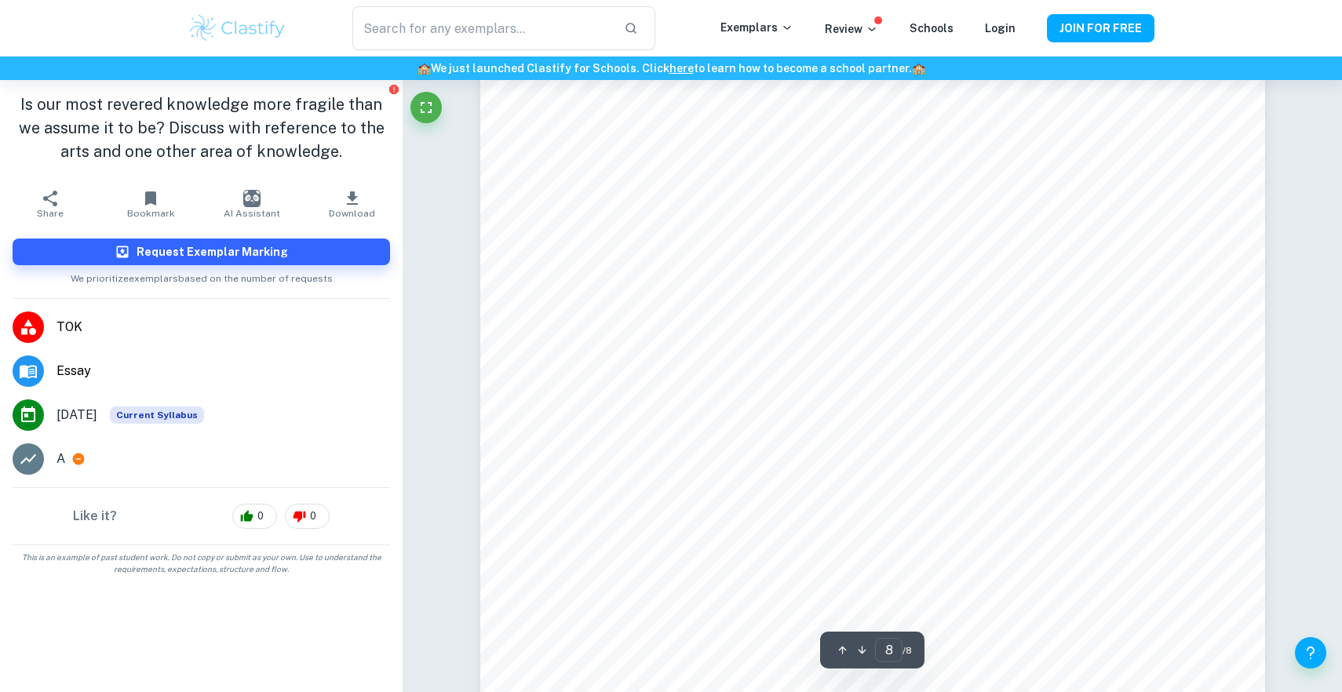
scroll to position [8288, 0]
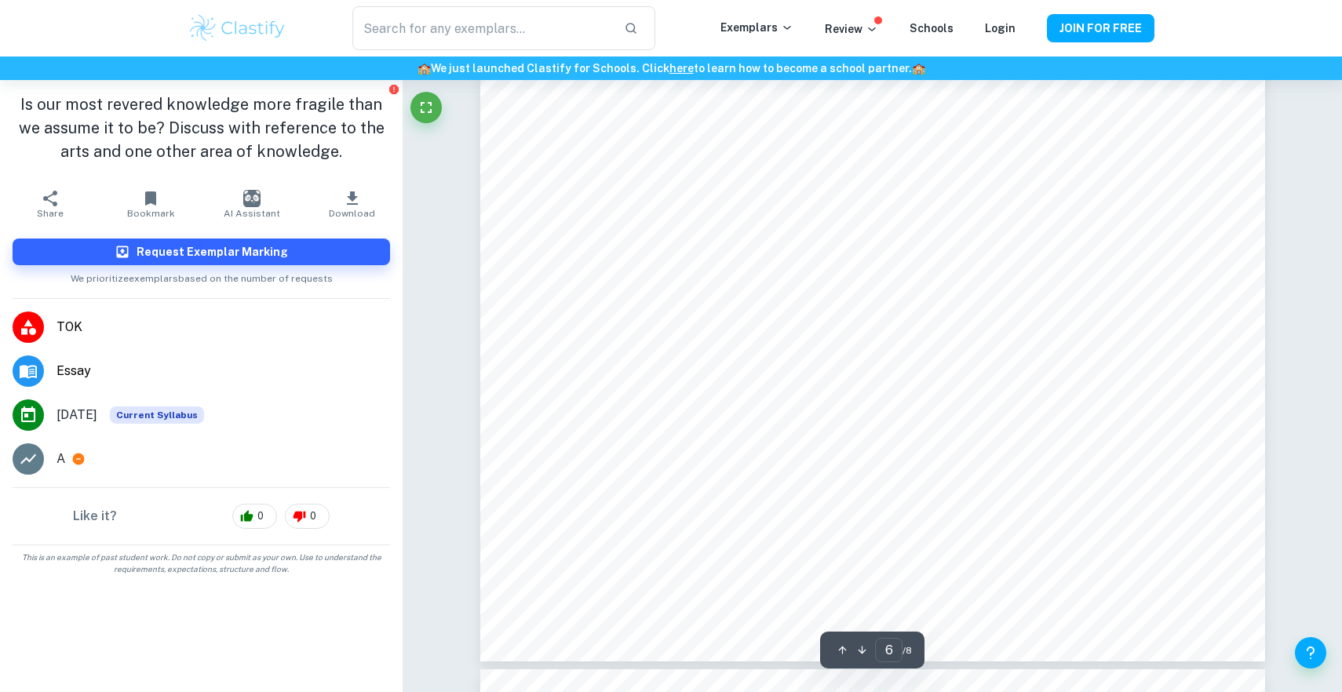
type input "5"
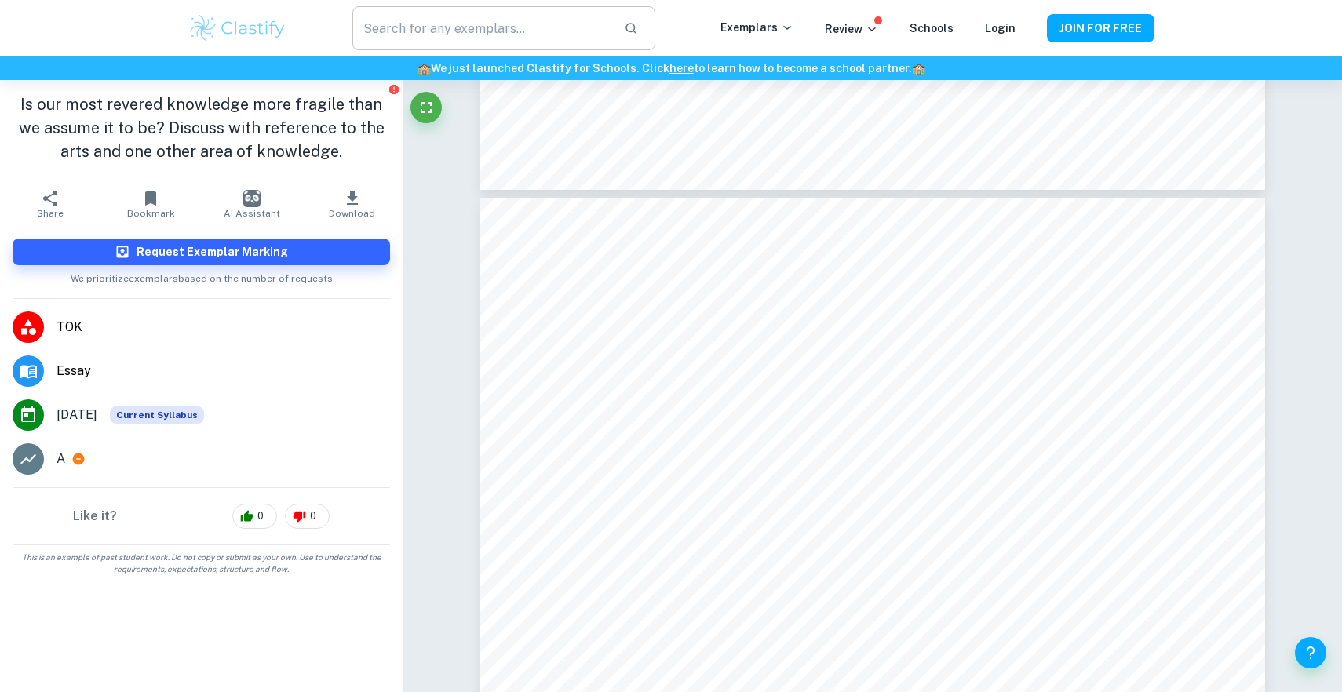
click at [443, 20] on input "text" at bounding box center [481, 28] width 259 height 44
paste input "Do the ever-improving tools of an Area of Knowledge always result in improved k…"
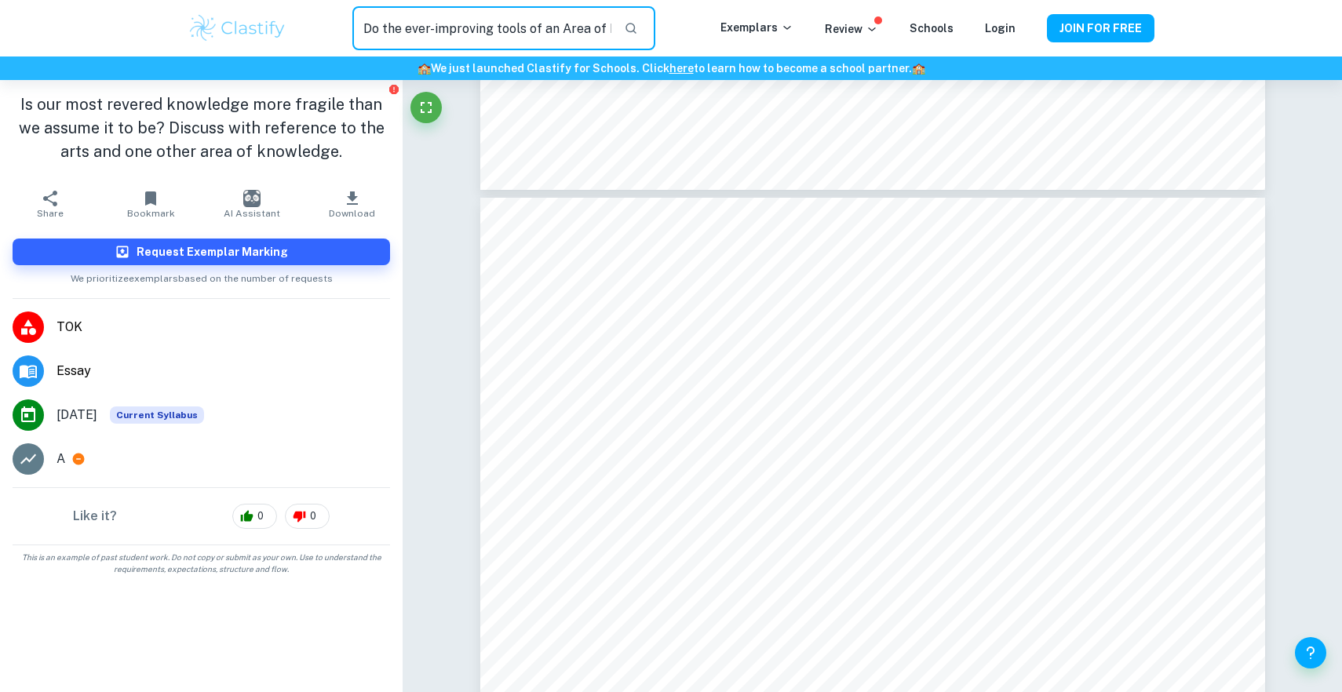
scroll to position [0, 275]
type input "Do the ever-improving tools of an Area of Knowledge always result in improved k…"
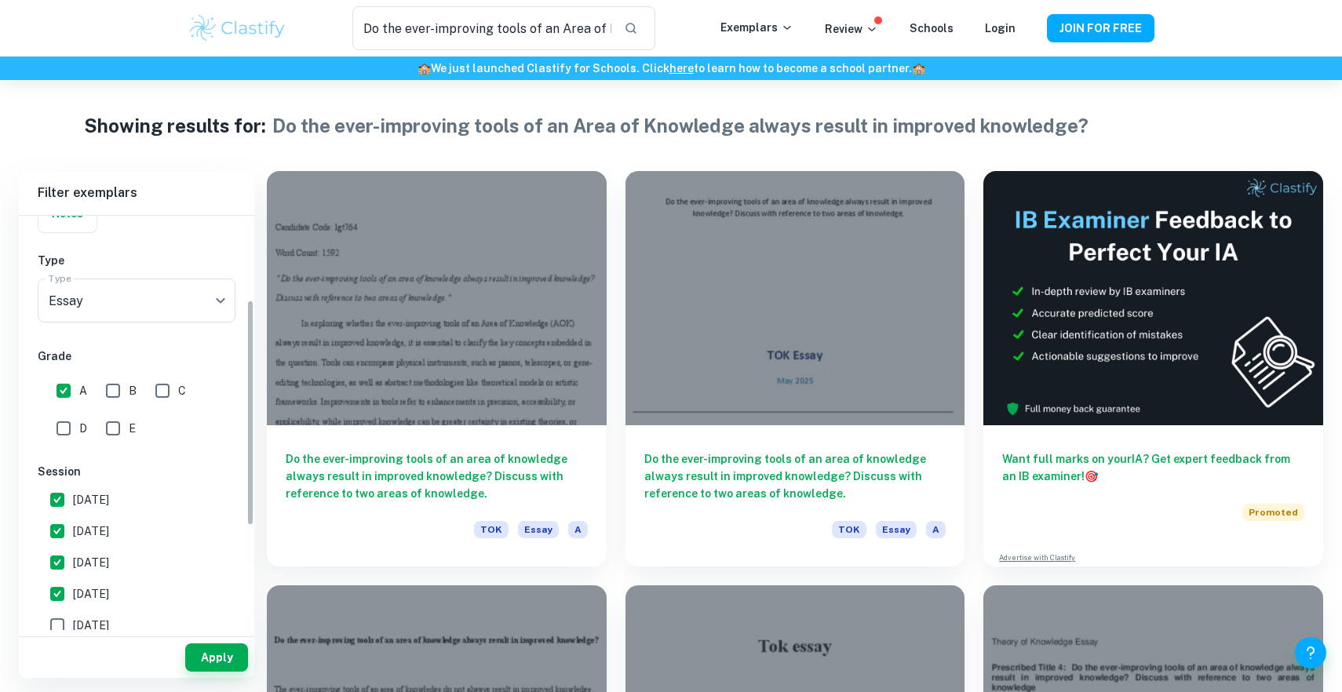
scroll to position [155, 0]
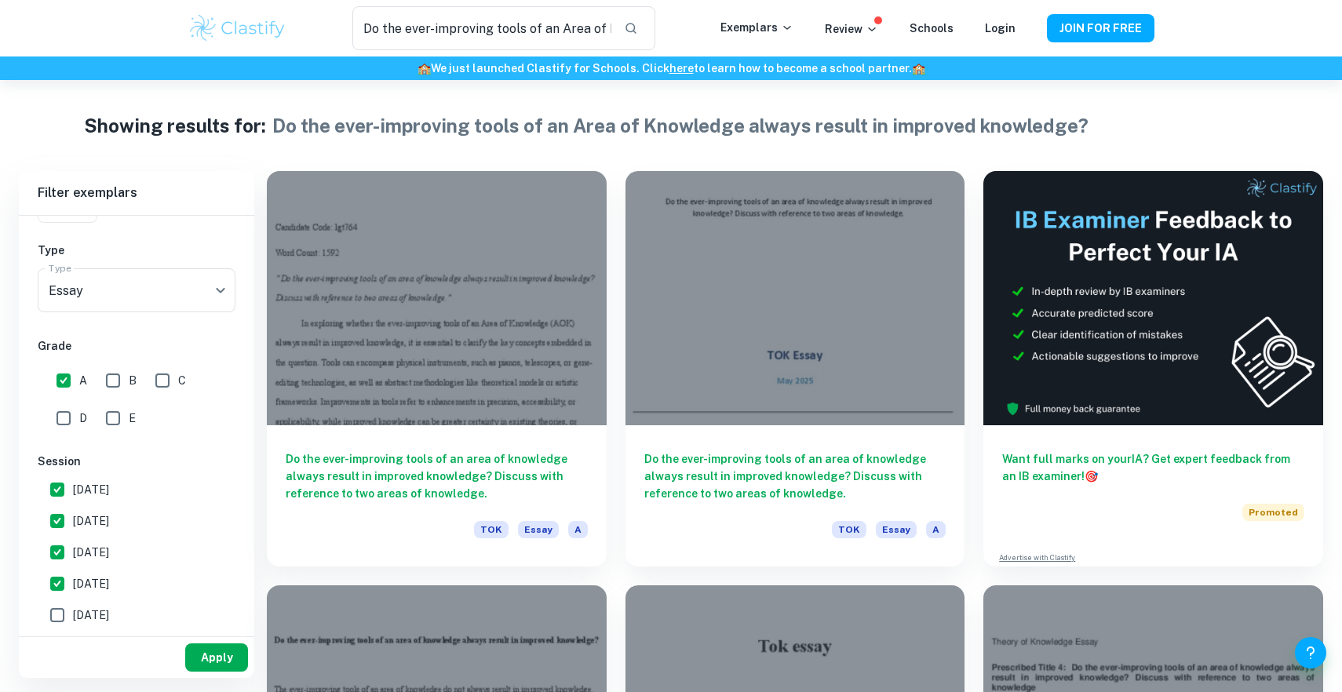
click at [197, 649] on button "Apply" at bounding box center [216, 658] width 63 height 28
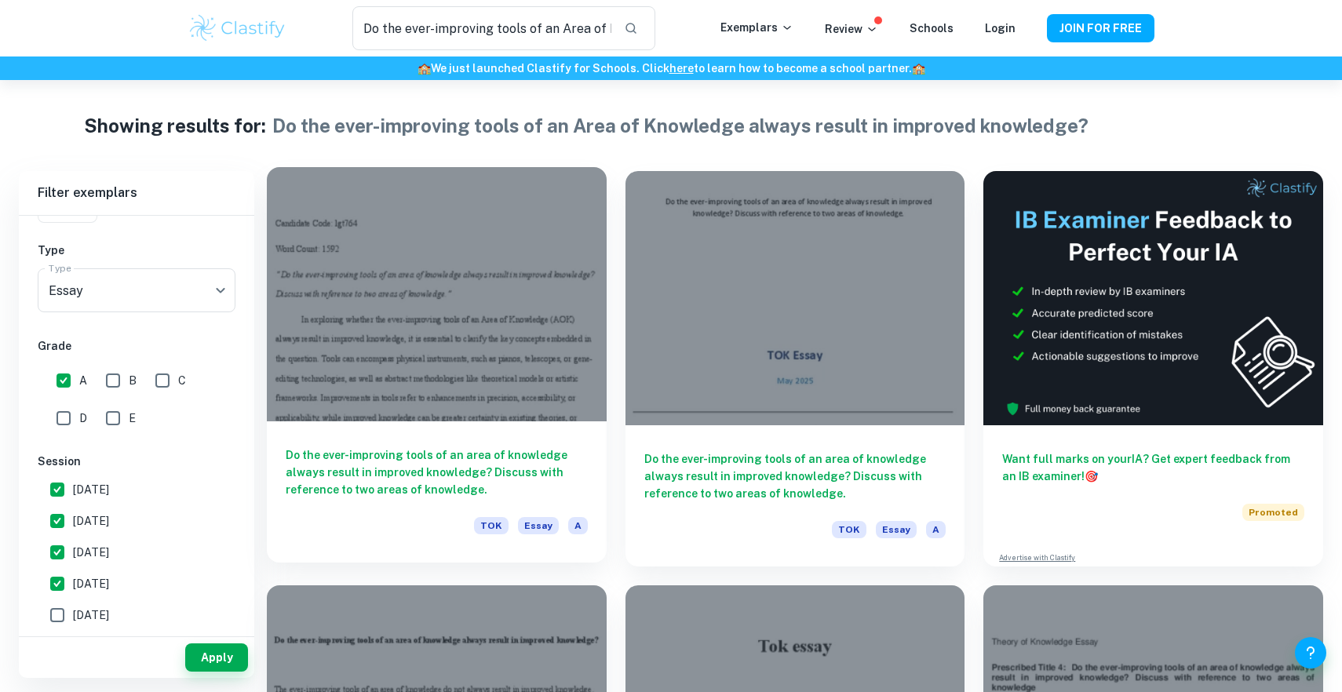
click at [573, 373] on div at bounding box center [437, 294] width 340 height 254
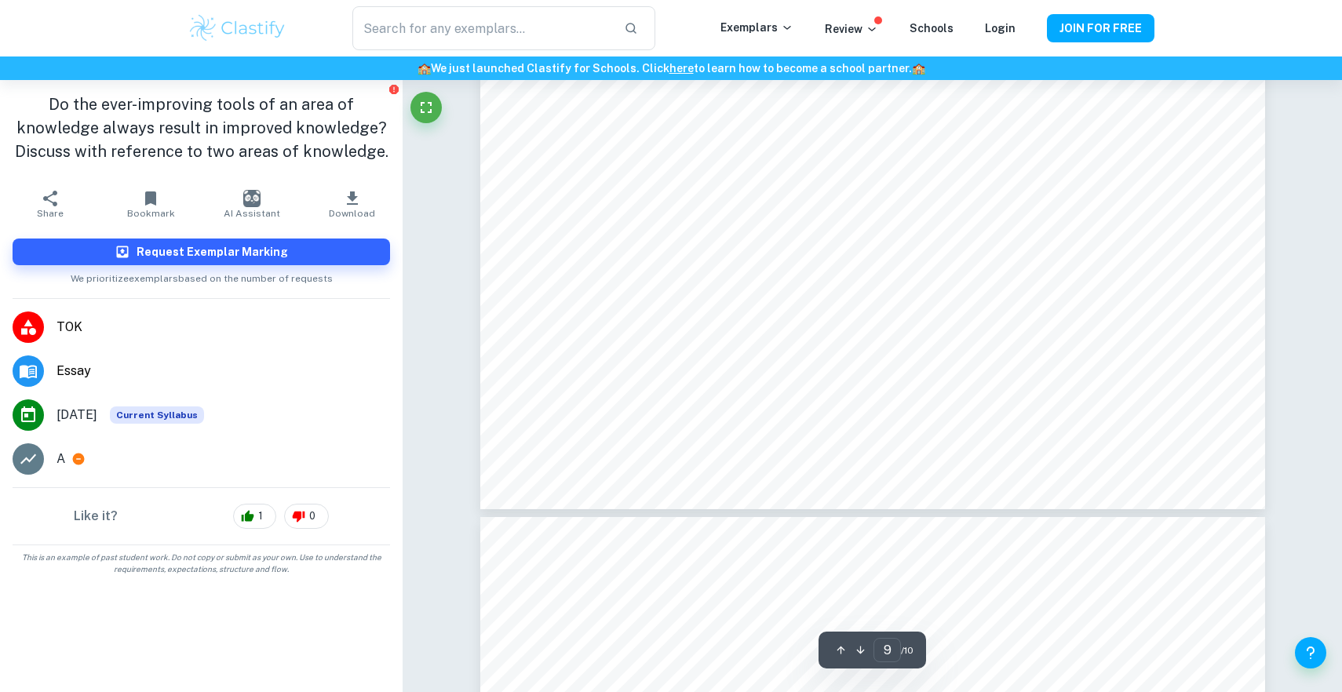
scroll to position [9850, 0]
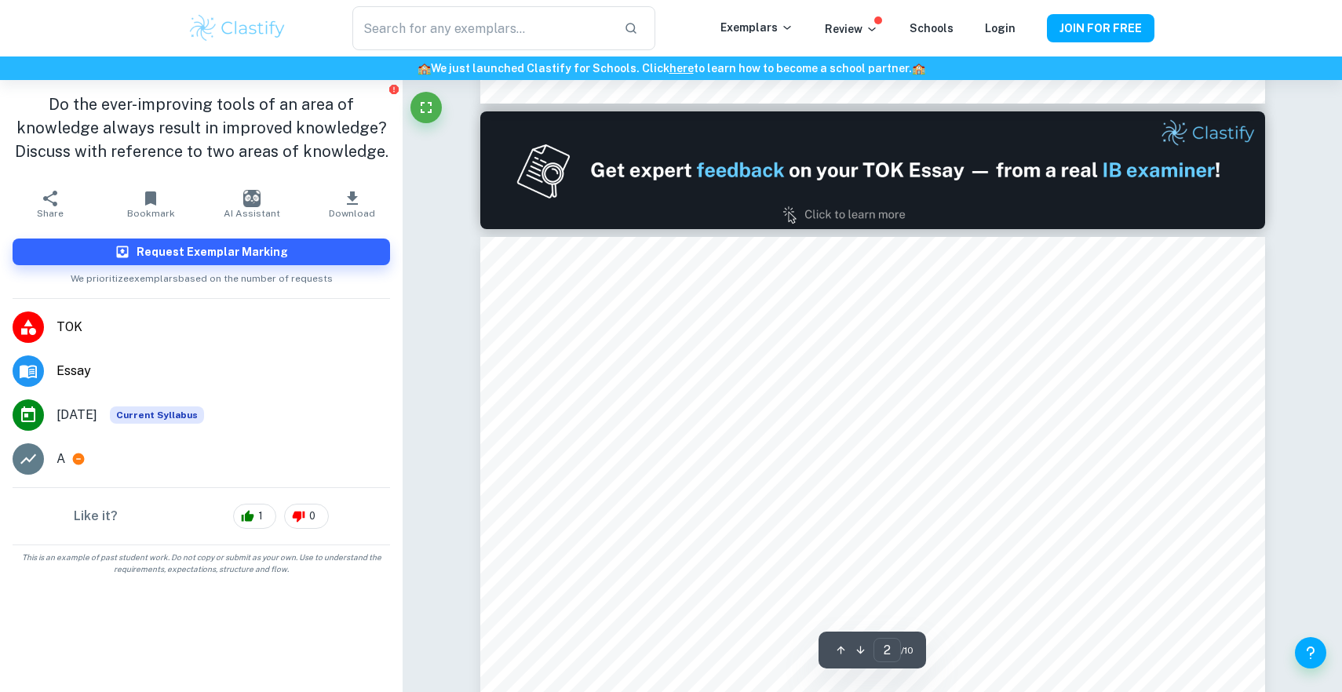
type input "1"
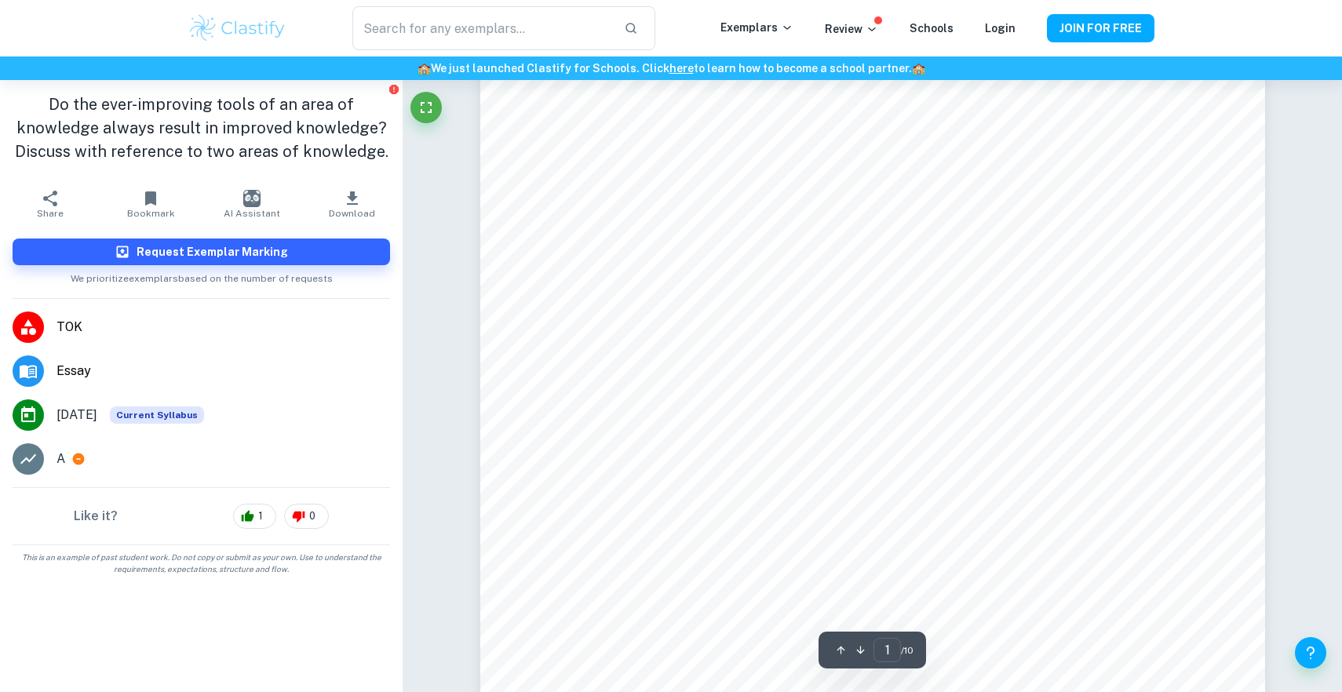
scroll to position [381, 0]
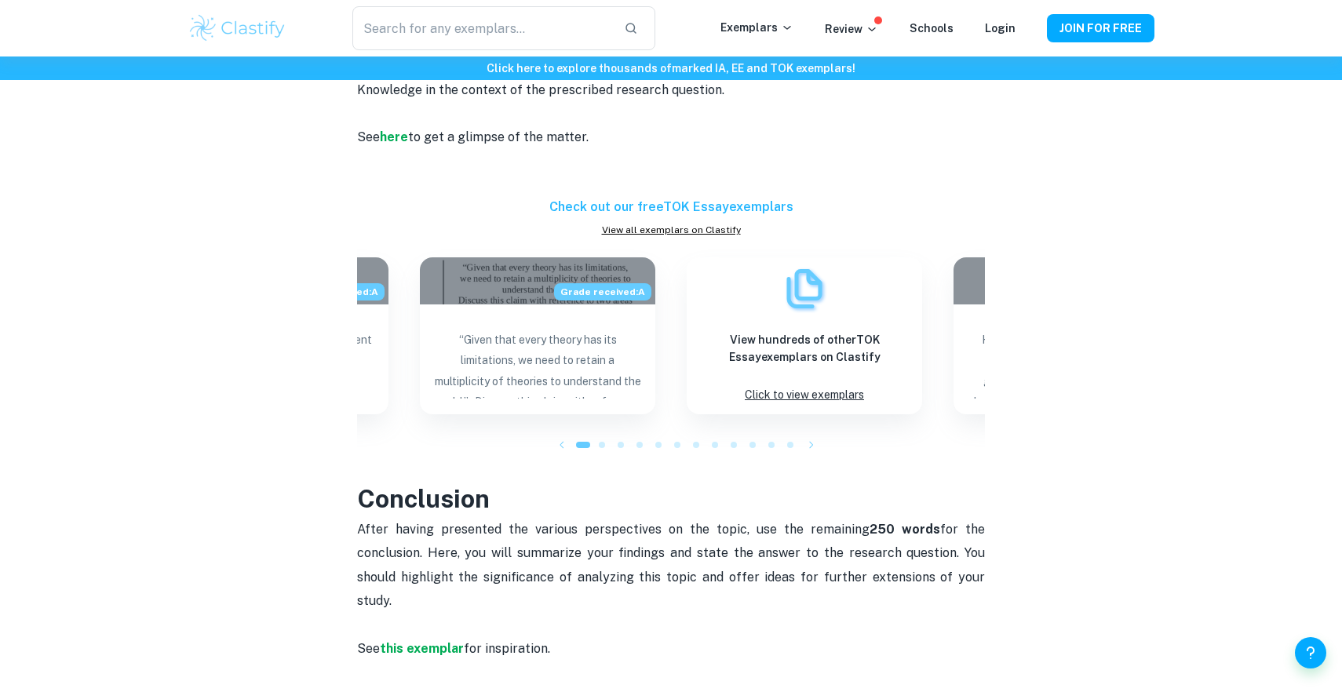
scroll to position [1332, 0]
